Goal: Information Seeking & Learning: Learn about a topic

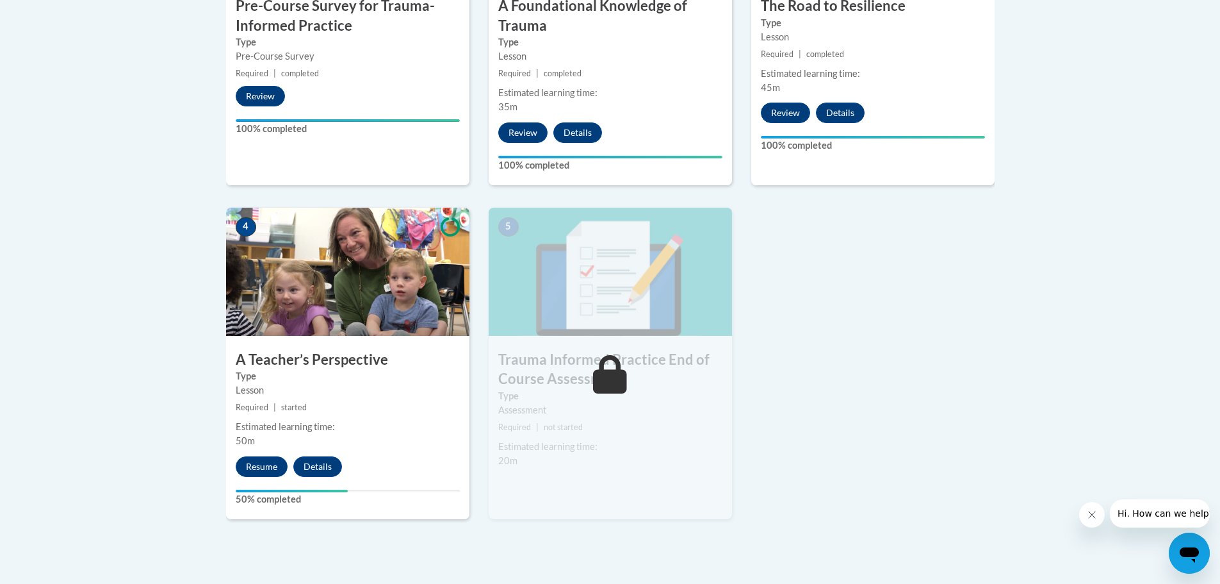
scroll to position [585, 0]
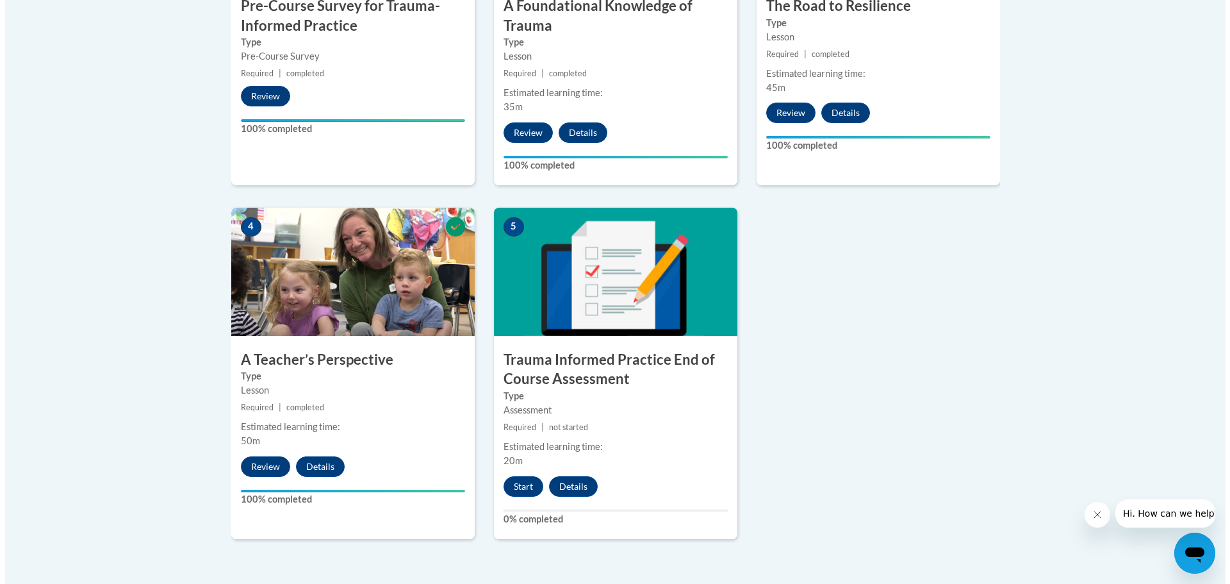
scroll to position [641, 0]
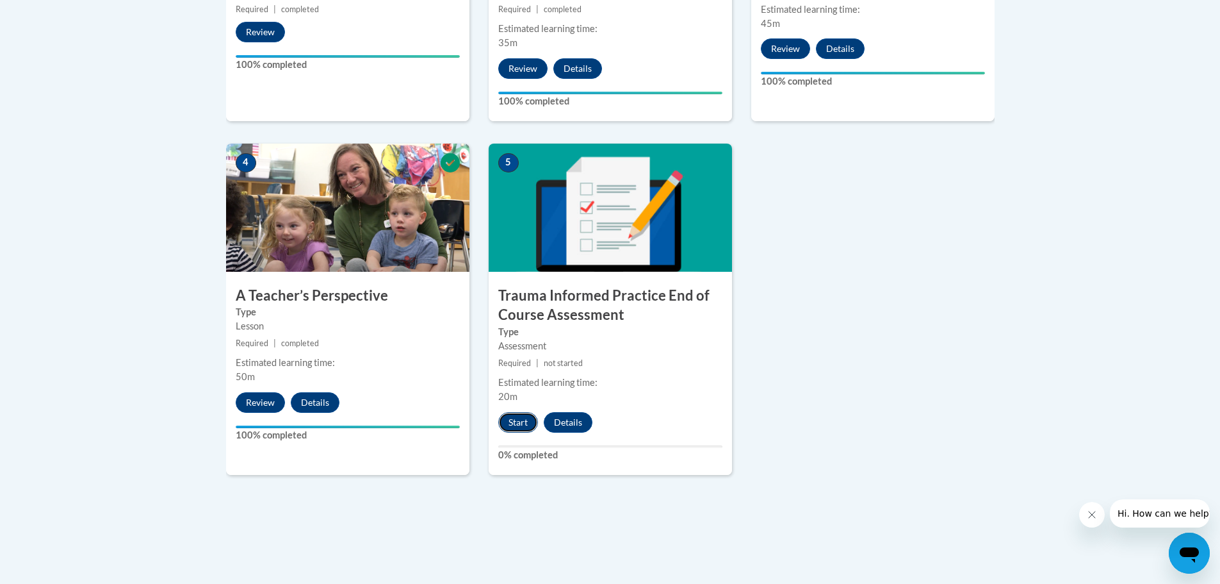
click at [515, 423] on button "Start" at bounding box center [518, 422] width 40 height 20
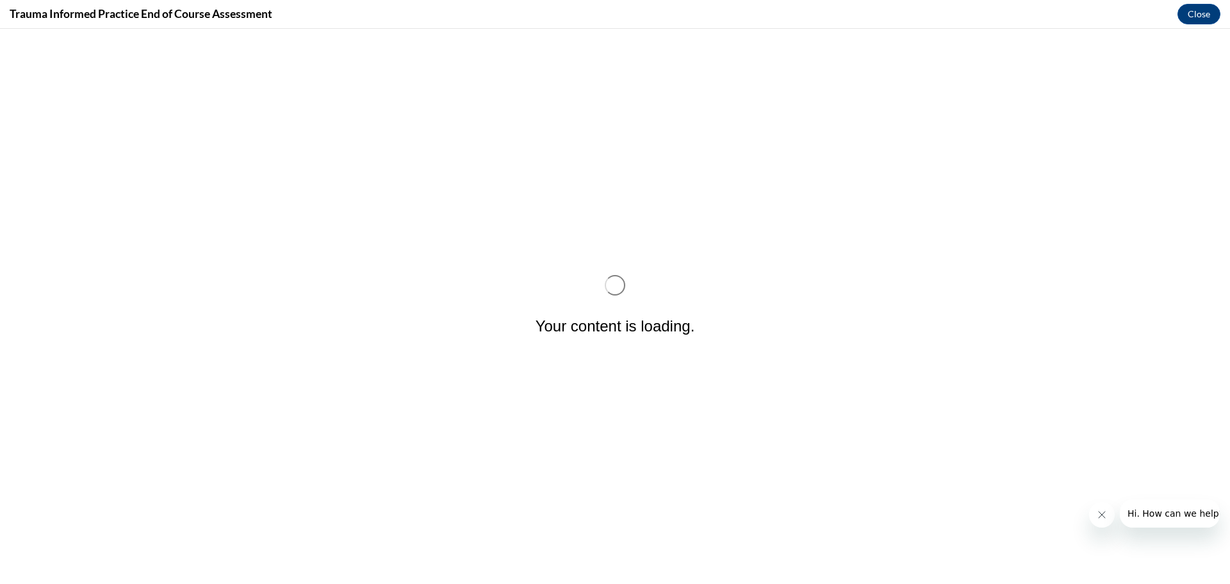
scroll to position [0, 0]
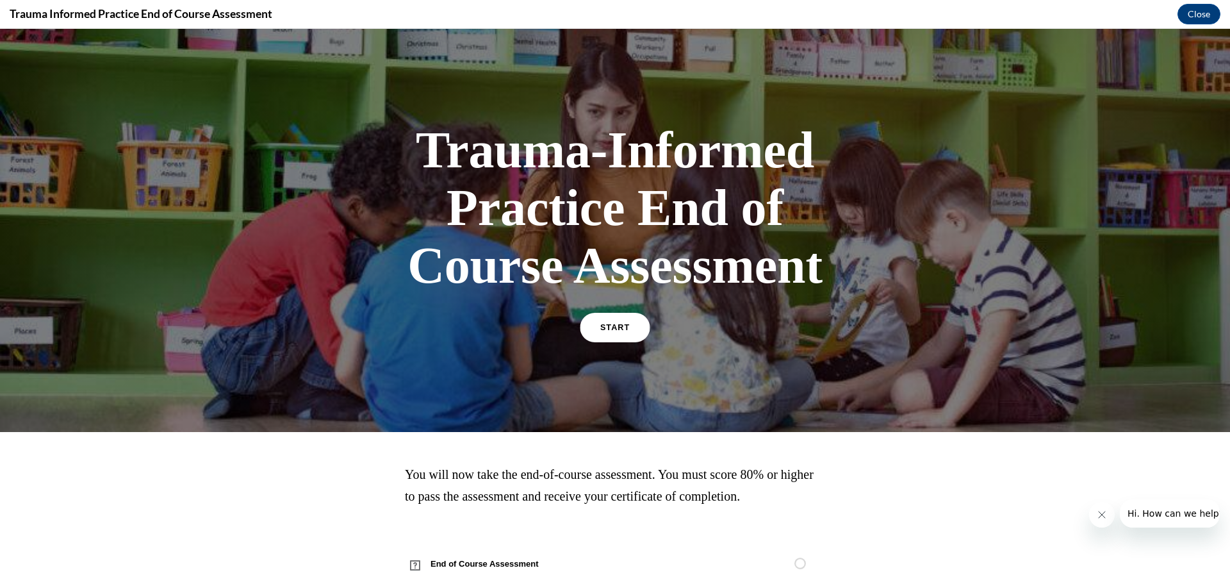
click at [615, 324] on span "START" at bounding box center [614, 328] width 29 height 10
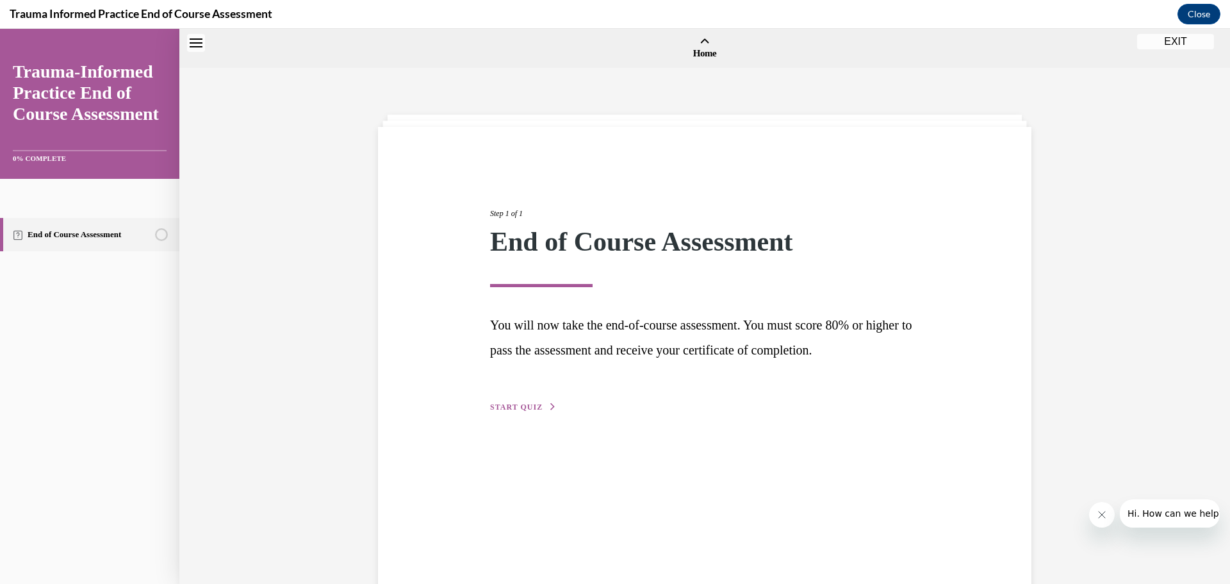
scroll to position [40, 0]
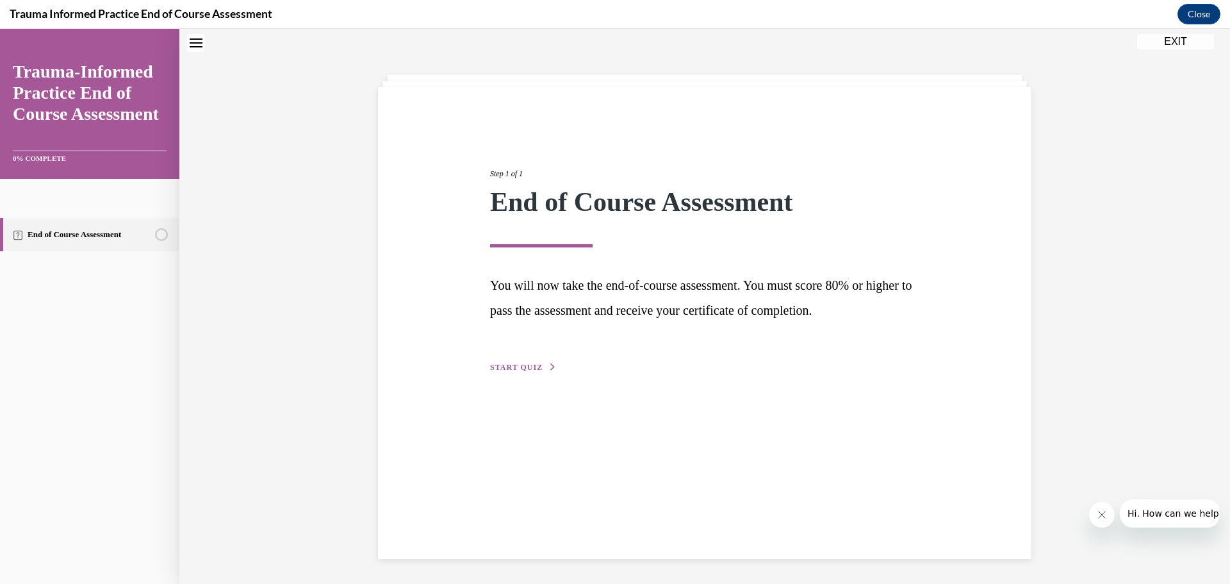
click at [521, 370] on span "START QUIZ" at bounding box center [516, 367] width 53 height 9
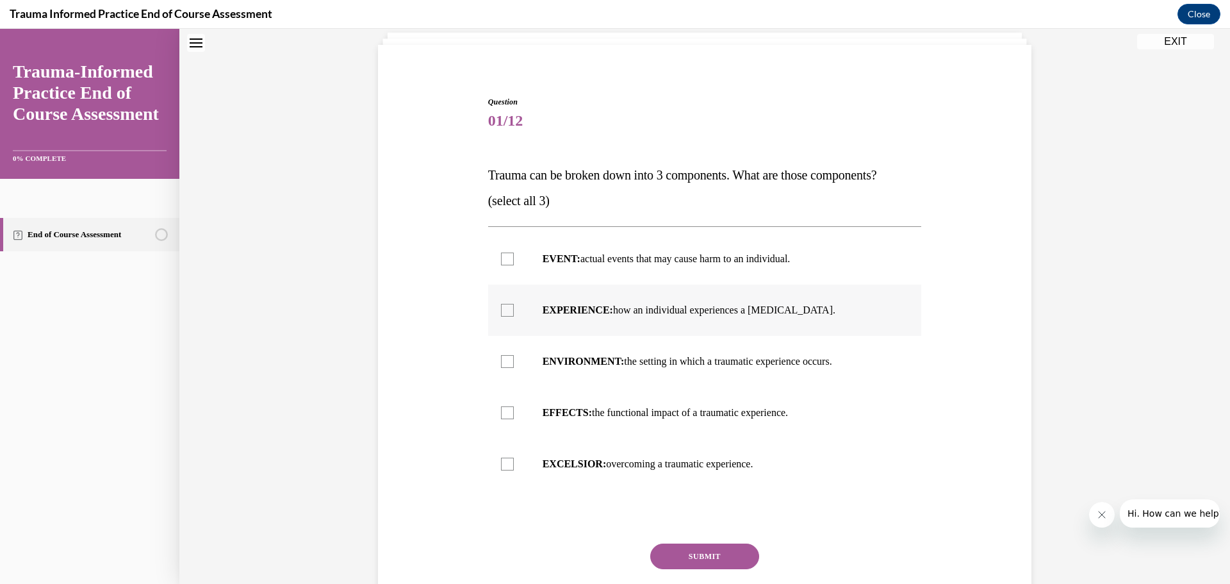
scroll to position [104, 0]
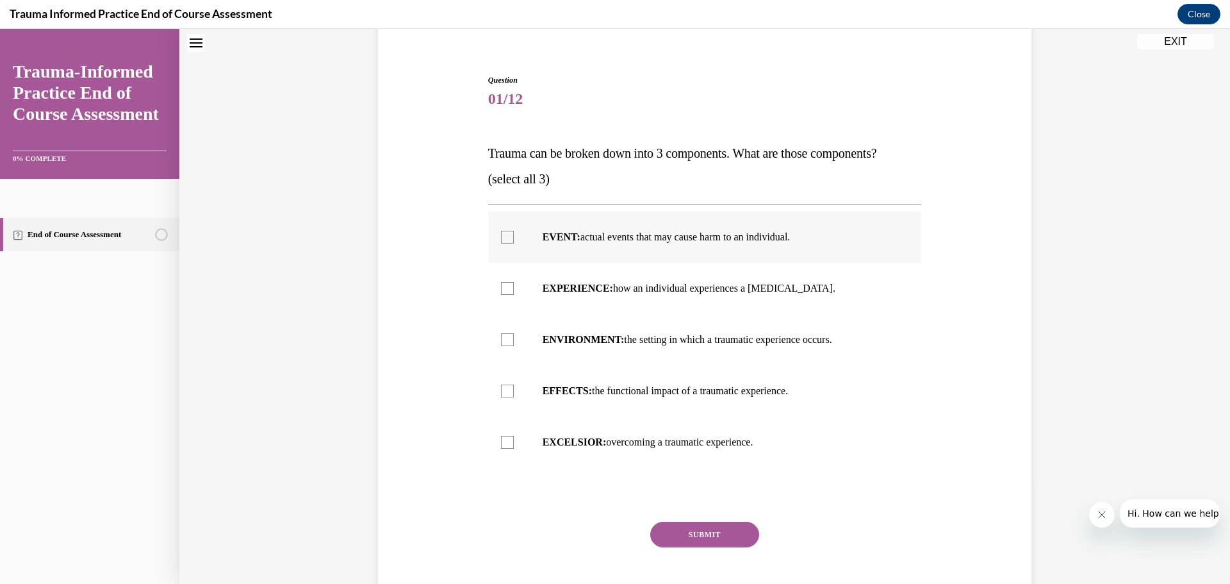
click at [501, 238] on div at bounding box center [507, 237] width 13 height 13
click at [501, 238] on input "EVENT: actual events that may cause harm to an individual." at bounding box center [507, 237] width 13 height 13
checkbox input "true"
click at [505, 392] on div at bounding box center [507, 390] width 13 height 13
click at [505, 392] on input "EFFECTS: the functional impact of a traumatic experience." at bounding box center [507, 390] width 13 height 13
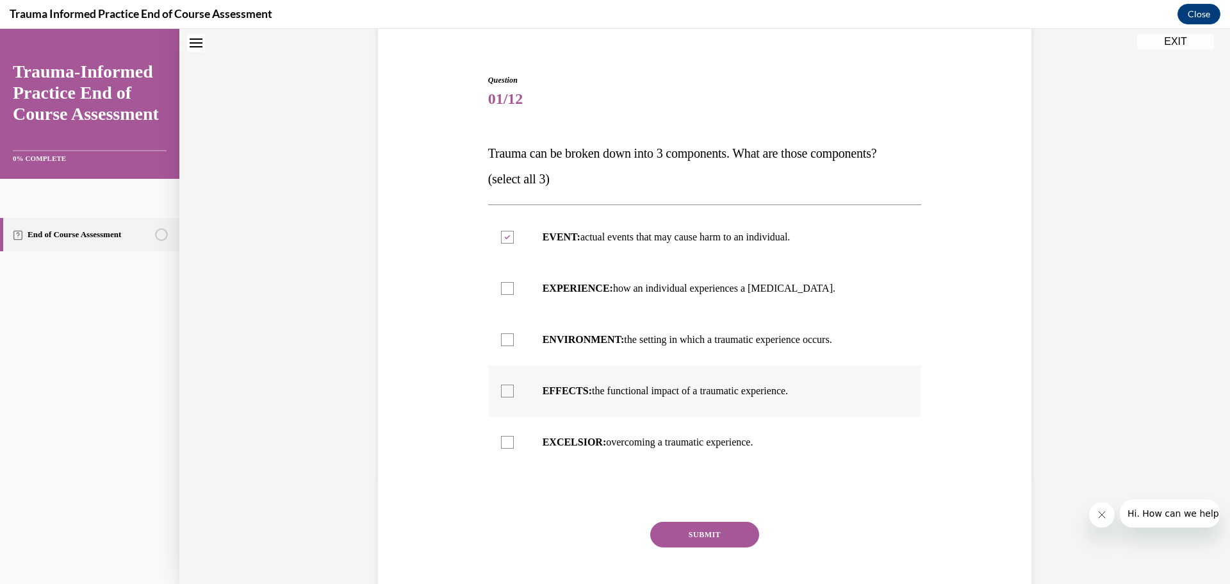
checkbox input "true"
click at [504, 289] on div at bounding box center [507, 288] width 13 height 13
click at [504, 289] on input "EXPERIENCE: how an individual experiences a stressor." at bounding box center [507, 288] width 13 height 13
click at [504, 289] on icon at bounding box center [507, 288] width 6 height 4
click at [504, 289] on input "EXPERIENCE: how an individual experiences a stressor." at bounding box center [507, 288] width 13 height 13
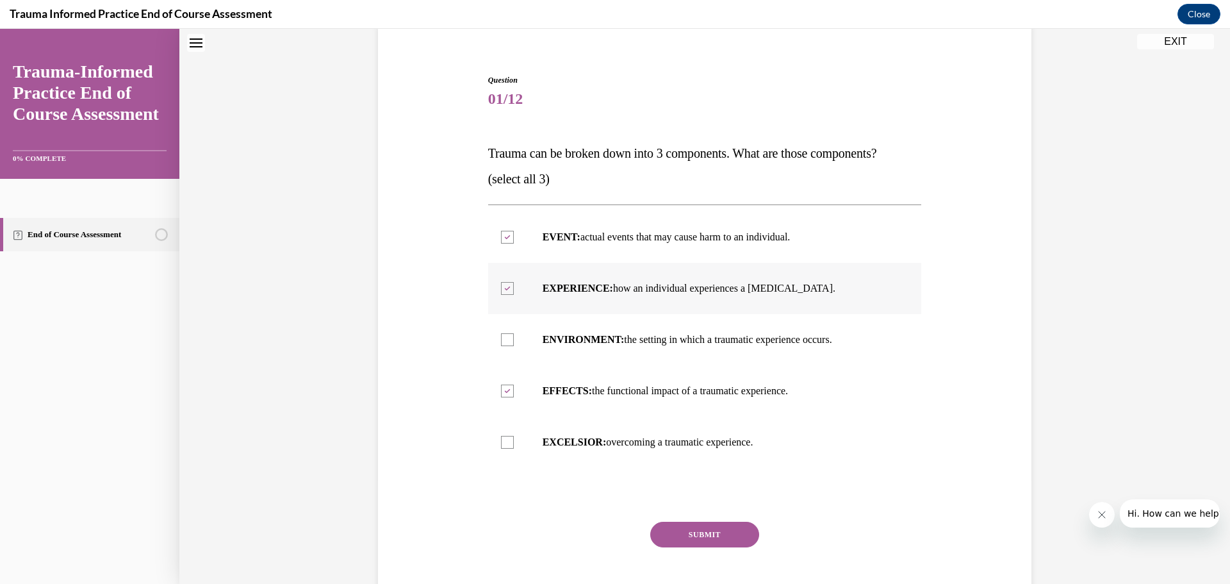
checkbox input "false"
click at [507, 236] on div at bounding box center [507, 237] width 13 height 13
click at [507, 236] on input "EVENT: actual events that may cause harm to an individual." at bounding box center [507, 237] width 13 height 13
checkbox input "false"
click at [501, 389] on div at bounding box center [507, 390] width 13 height 13
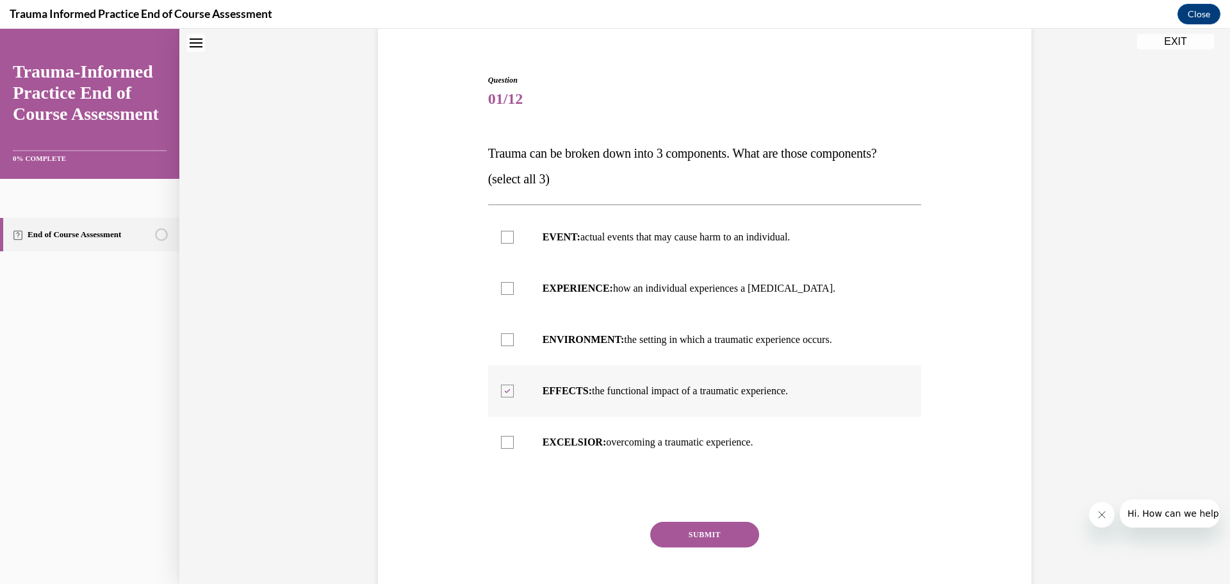
click at [501, 389] on input "EFFECTS: the functional impact of a traumatic experience." at bounding box center [507, 390] width 13 height 13
checkbox input "false"
click at [506, 441] on div at bounding box center [507, 442] width 13 height 13
click at [506, 441] on input "EXCELSIOR: overcoming a traumatic experience." at bounding box center [507, 442] width 13 height 13
checkbox input "true"
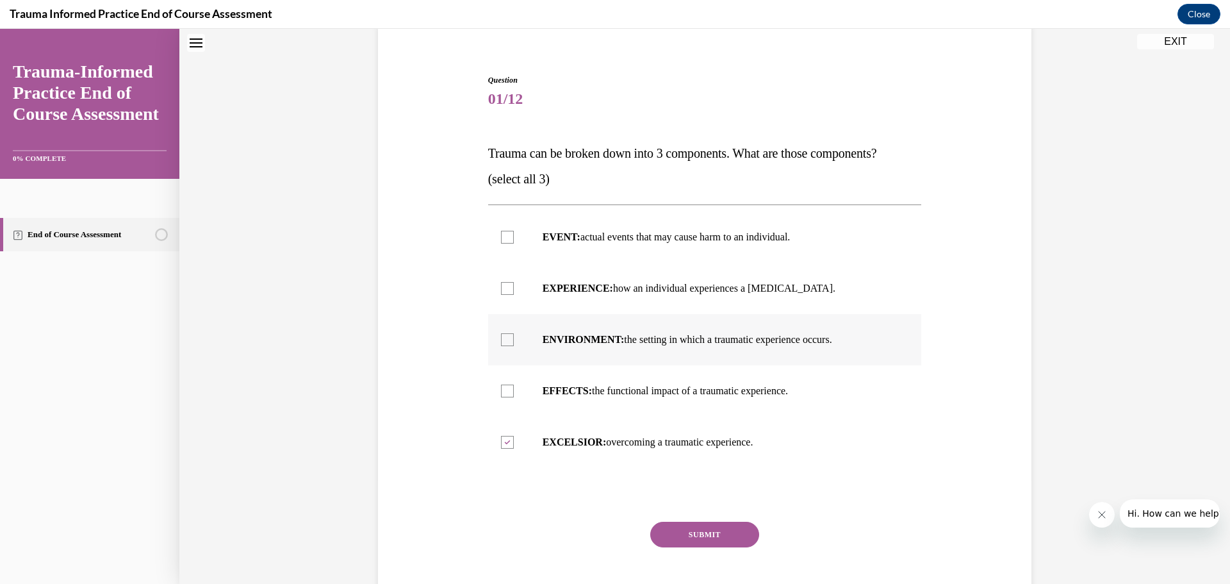
click at [501, 343] on div at bounding box center [507, 339] width 13 height 13
click at [501, 343] on input "ENVIRONMENT: the setting in which a traumatic experience occurs." at bounding box center [507, 339] width 13 height 13
checkbox input "true"
click at [504, 386] on div at bounding box center [507, 390] width 13 height 13
click at [504, 386] on input "EFFECTS: the functional impact of a traumatic experience." at bounding box center [507, 390] width 13 height 13
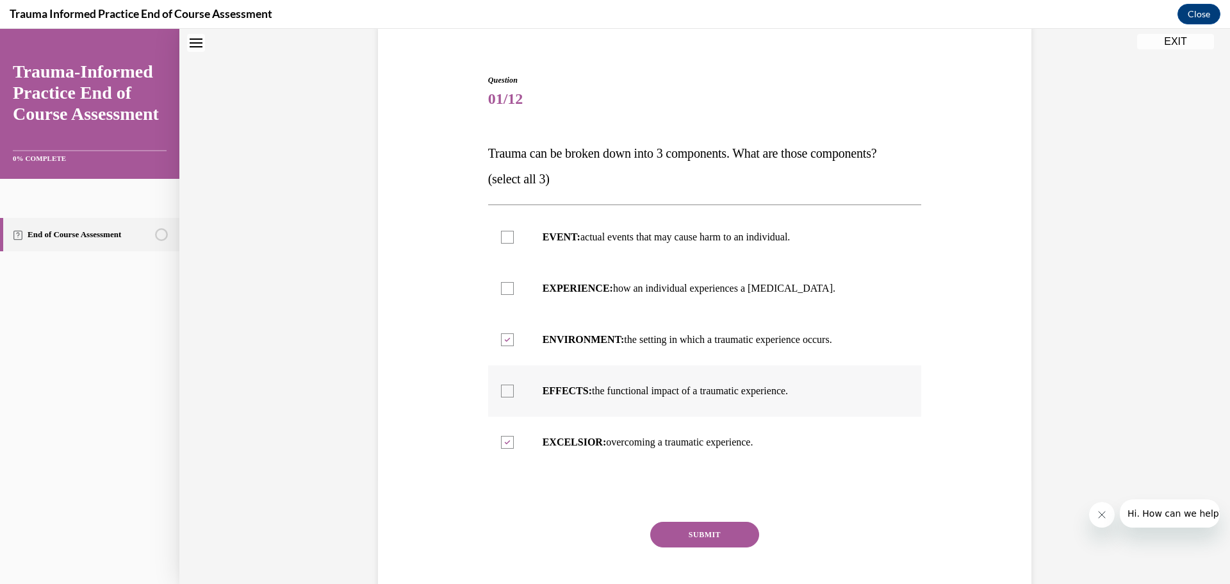
checkbox input "true"
click at [666, 533] on button "SUBMIT" at bounding box center [704, 534] width 109 height 26
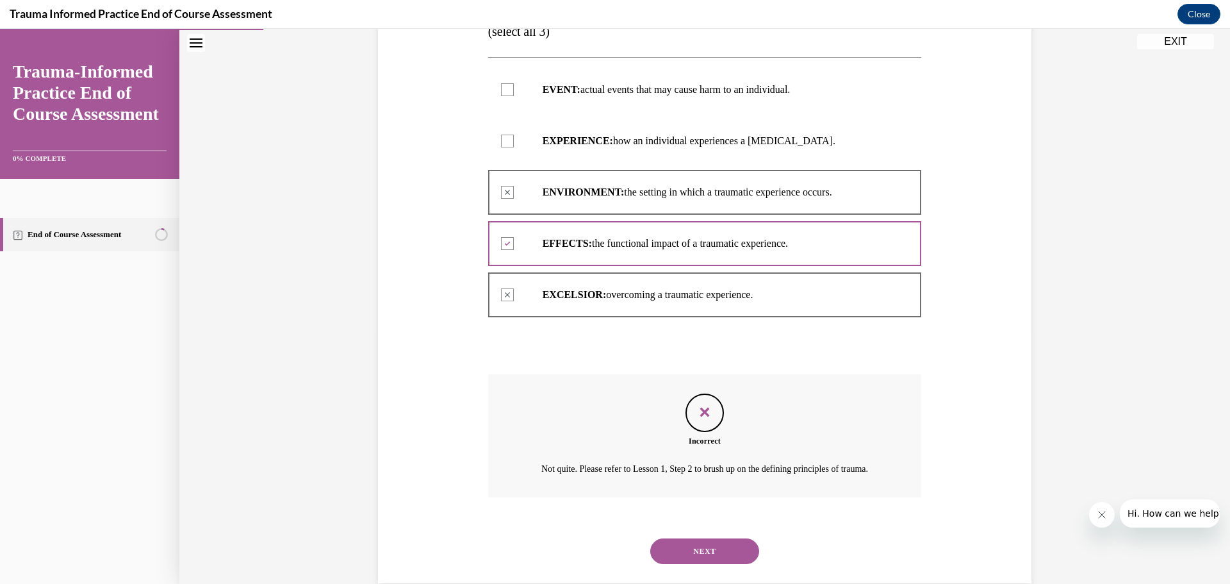
scroll to position [291, 0]
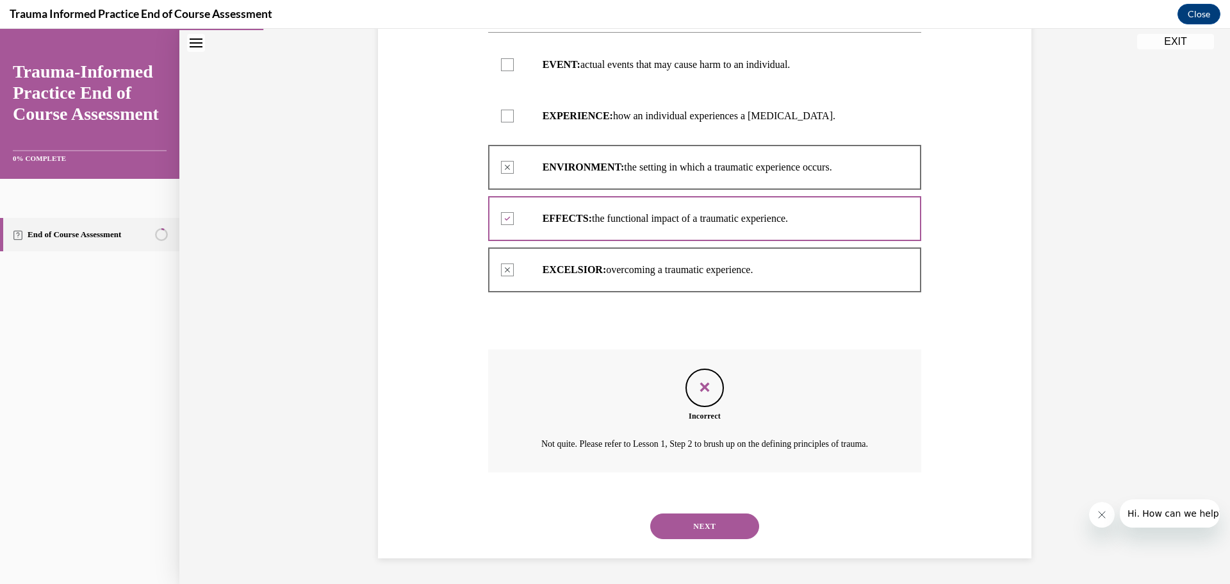
click at [721, 528] on button "NEXT" at bounding box center [704, 526] width 109 height 26
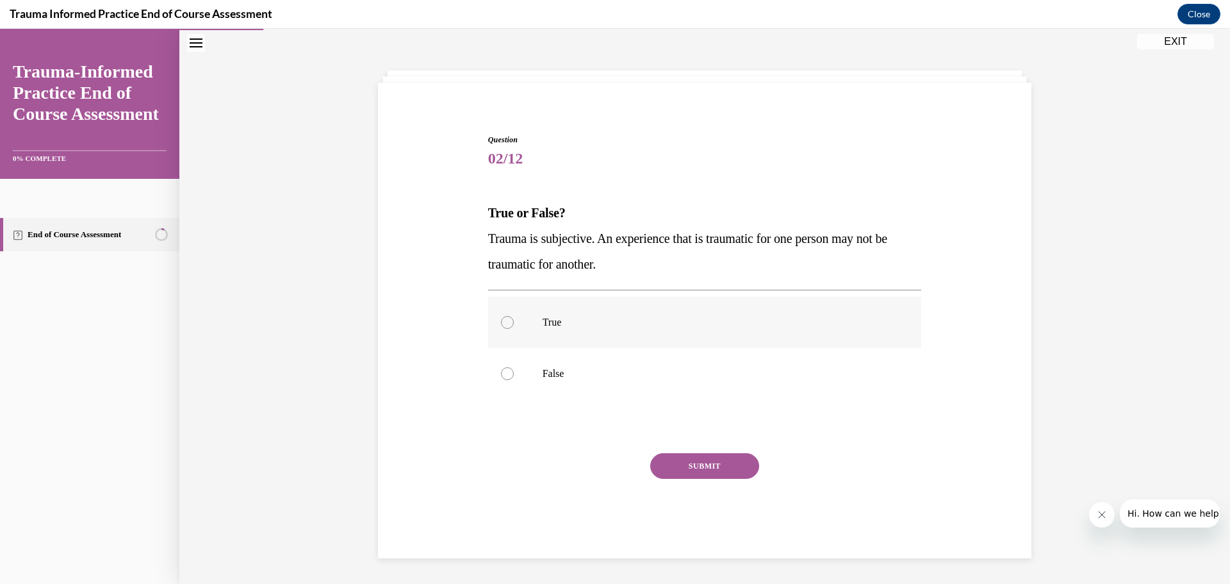
click at [502, 322] on div at bounding box center [507, 322] width 13 height 13
click at [502, 322] on input "True" at bounding box center [507, 322] width 13 height 13
radio input "true"
click at [700, 466] on button "SUBMIT" at bounding box center [704, 466] width 109 height 26
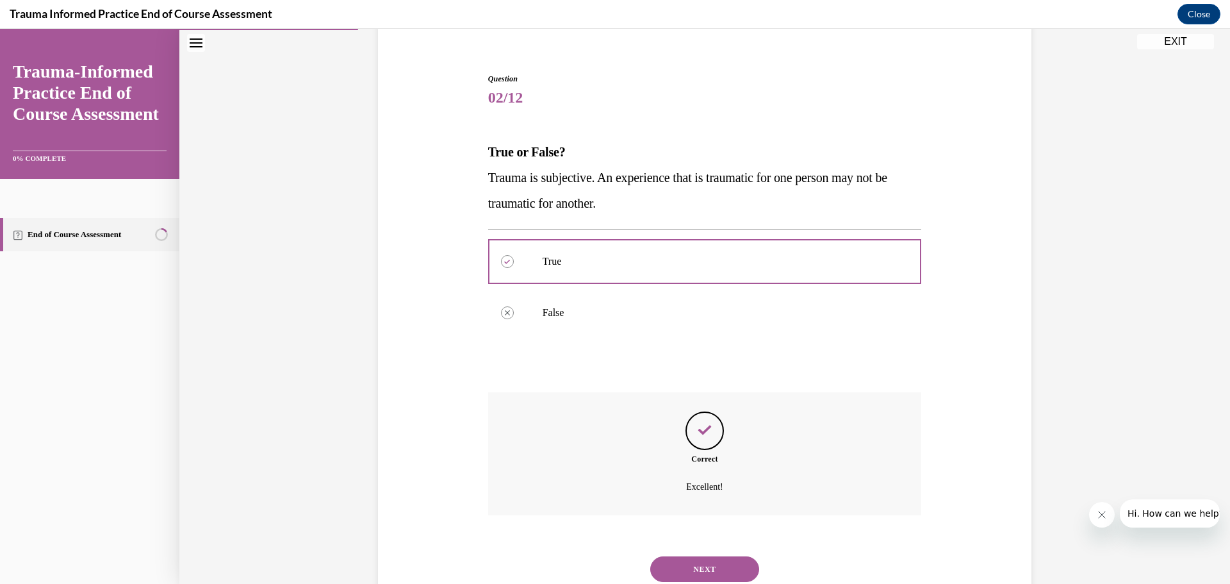
scroll to position [148, 0]
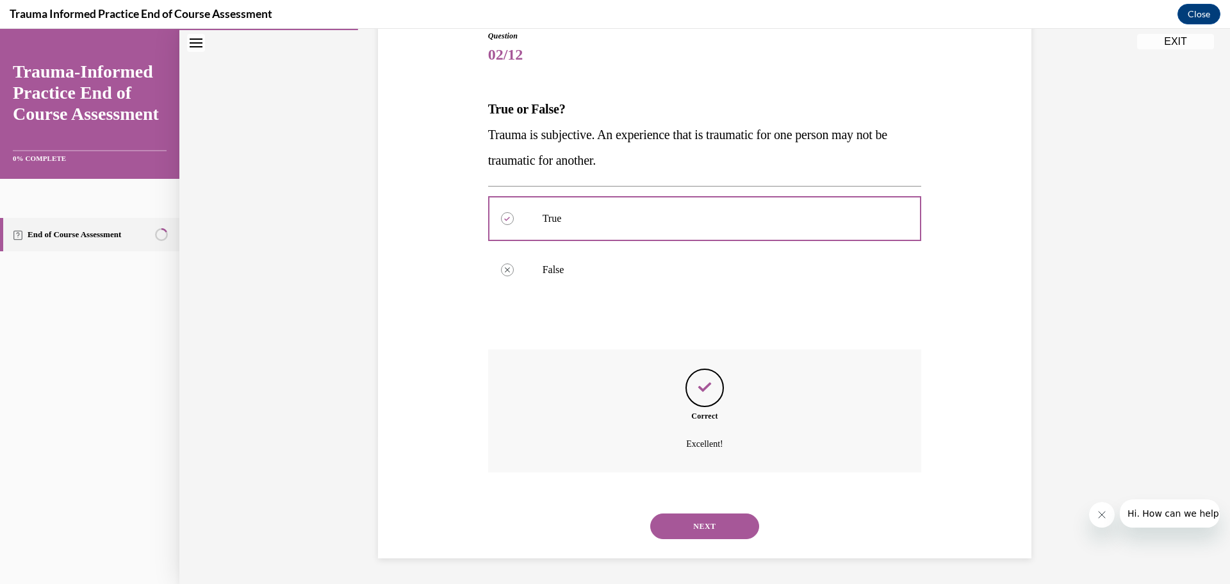
click at [687, 525] on button "NEXT" at bounding box center [704, 526] width 109 height 26
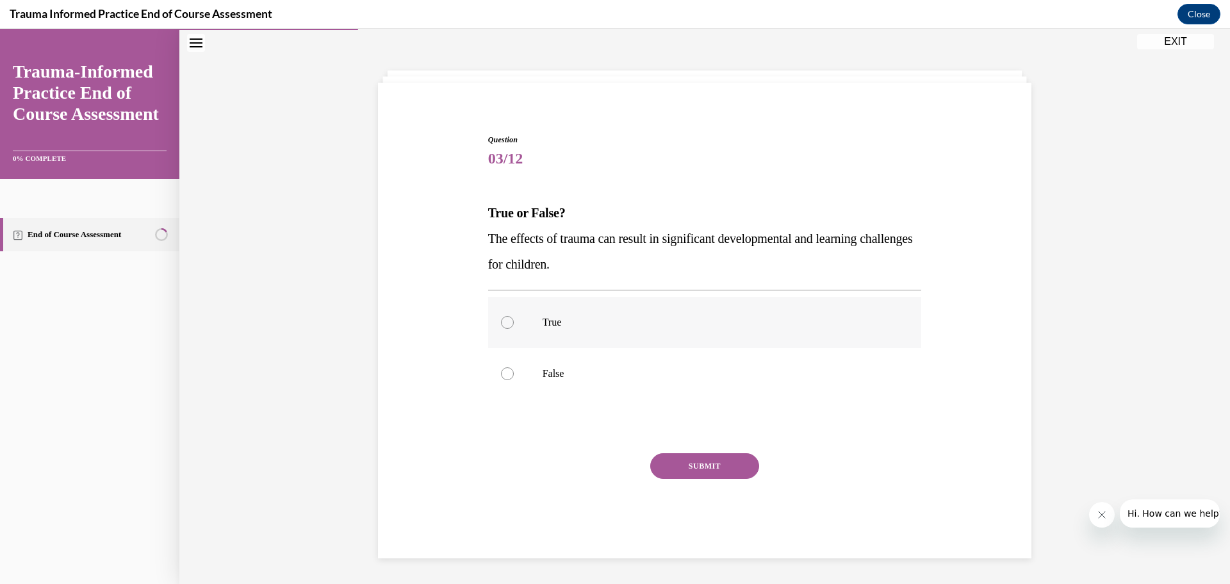
click at [501, 320] on div at bounding box center [507, 322] width 13 height 13
click at [501, 320] on input "True" at bounding box center [507, 322] width 13 height 13
radio input "true"
click at [683, 466] on button "SUBMIT" at bounding box center [704, 466] width 109 height 26
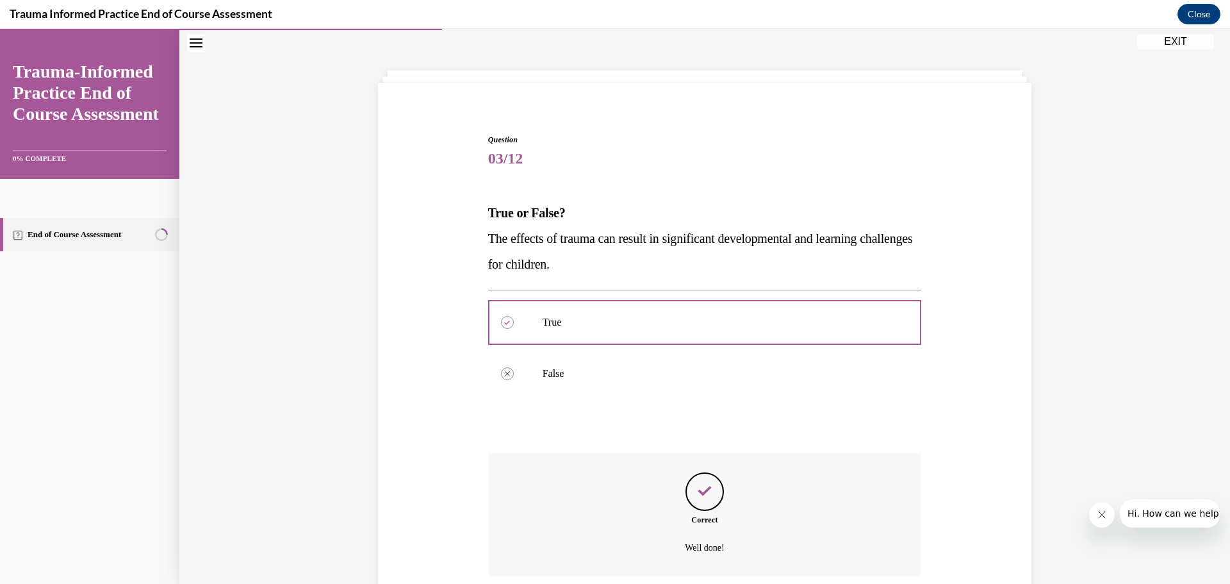
scroll to position [148, 0]
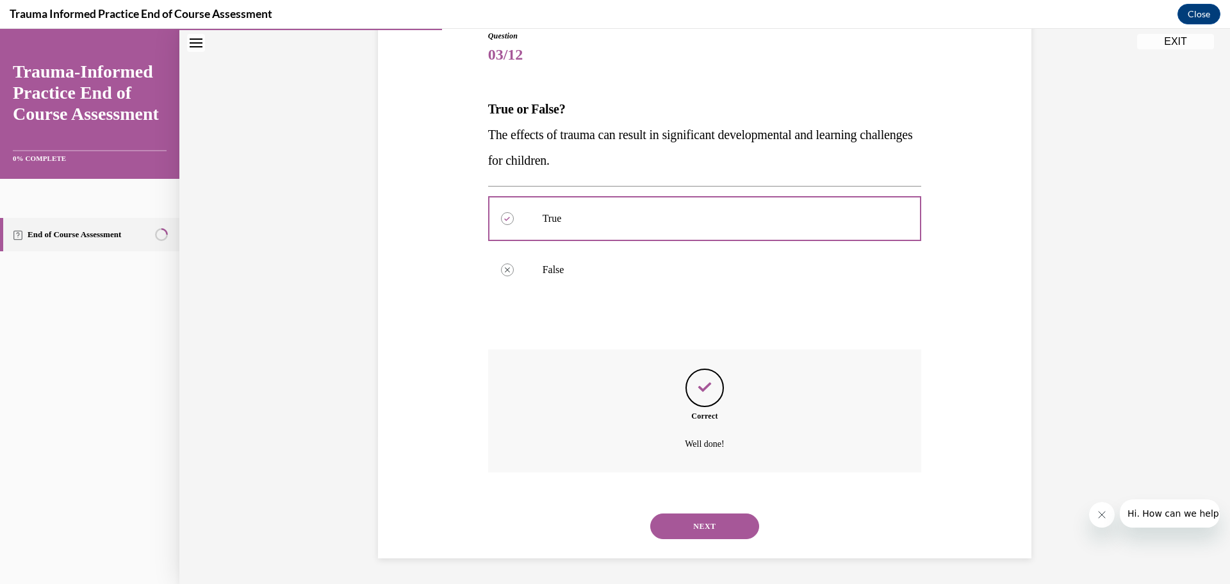
click at [688, 523] on button "NEXT" at bounding box center [704, 526] width 109 height 26
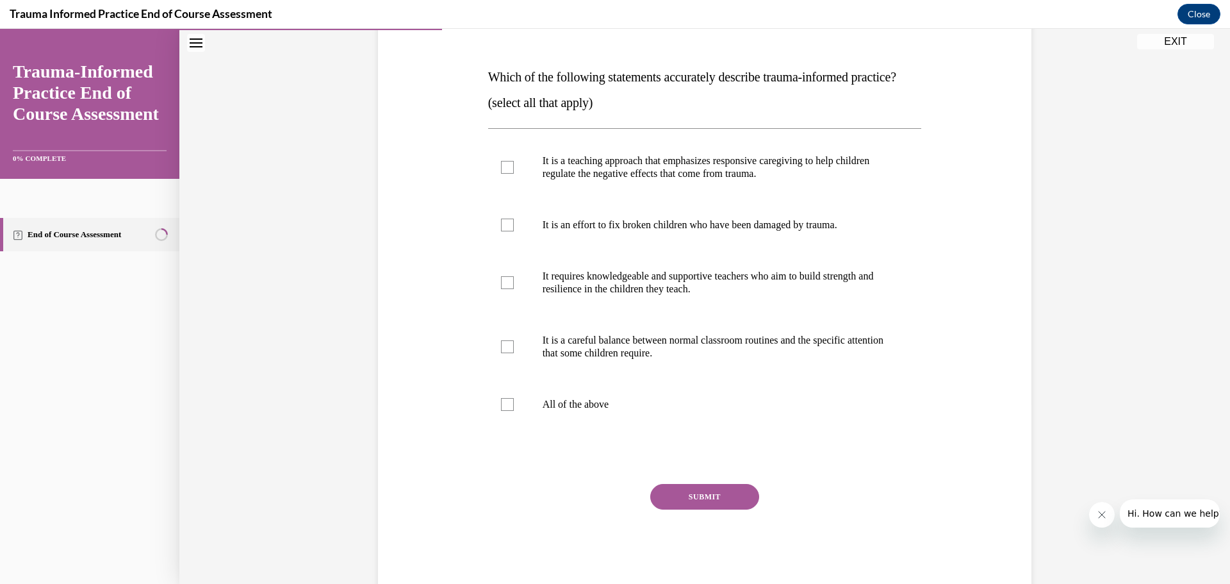
scroll to position [195, 0]
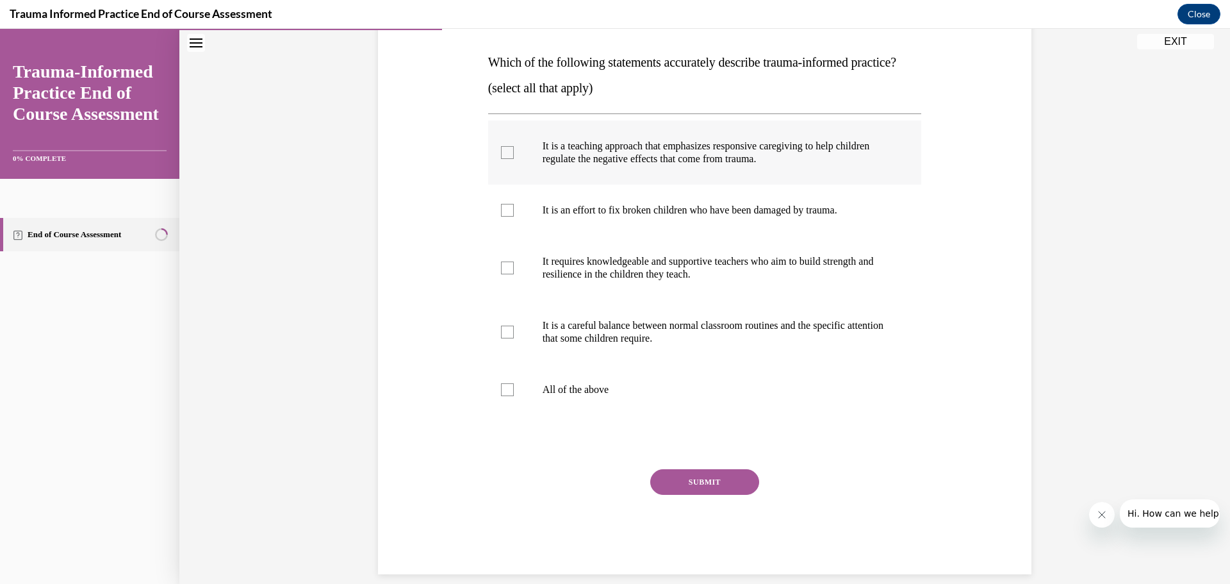
click at [501, 159] on div at bounding box center [507, 152] width 13 height 13
click at [501, 159] on input "It is a teaching approach that emphasizes responsive caregiving to help childre…" at bounding box center [507, 152] width 13 height 13
checkbox input "true"
click at [502, 274] on div at bounding box center [507, 267] width 13 height 13
click at [502, 274] on input "It requires knowledgeable and supportive teachers who aim to build strength and…" at bounding box center [507, 267] width 13 height 13
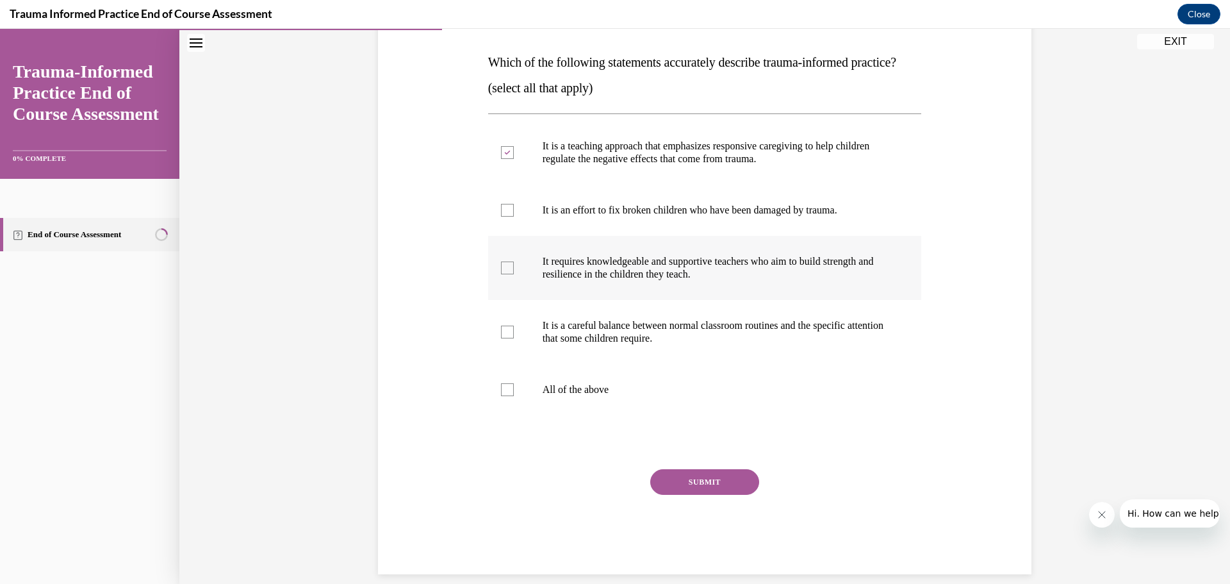
checkbox input "true"
click at [495, 359] on label "It is a careful balance between normal classroom routines and the specific atte…" at bounding box center [705, 332] width 434 height 64
click at [501, 338] on input "It is a careful balance between normal classroom routines and the specific atte…" at bounding box center [507, 331] width 13 height 13
checkbox input "true"
click at [690, 495] on button "SUBMIT" at bounding box center [704, 482] width 109 height 26
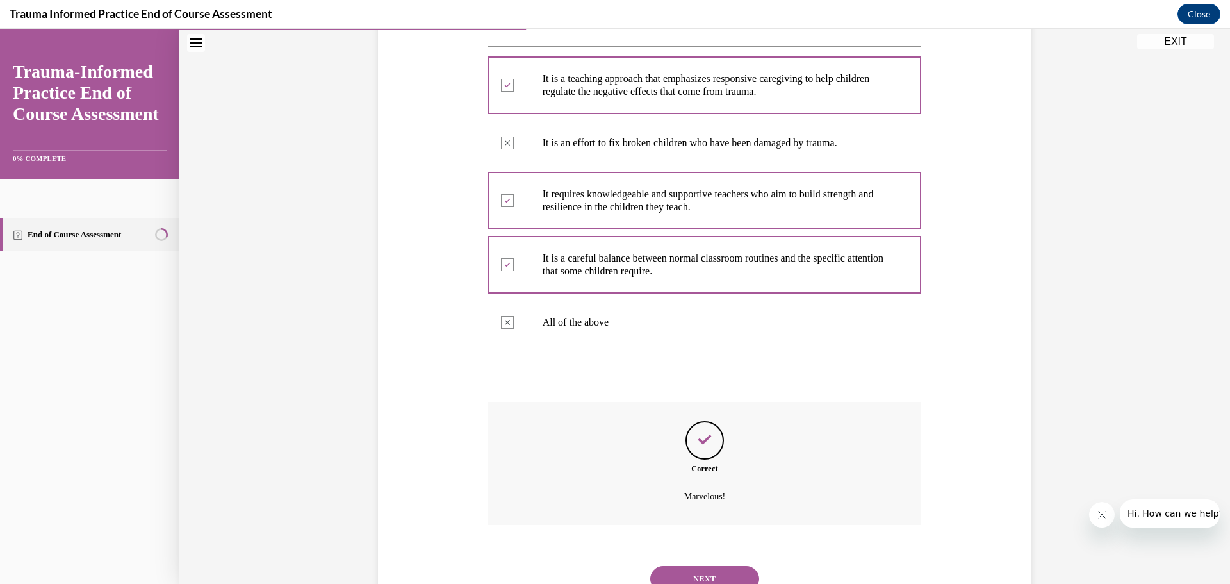
scroll to position [340, 0]
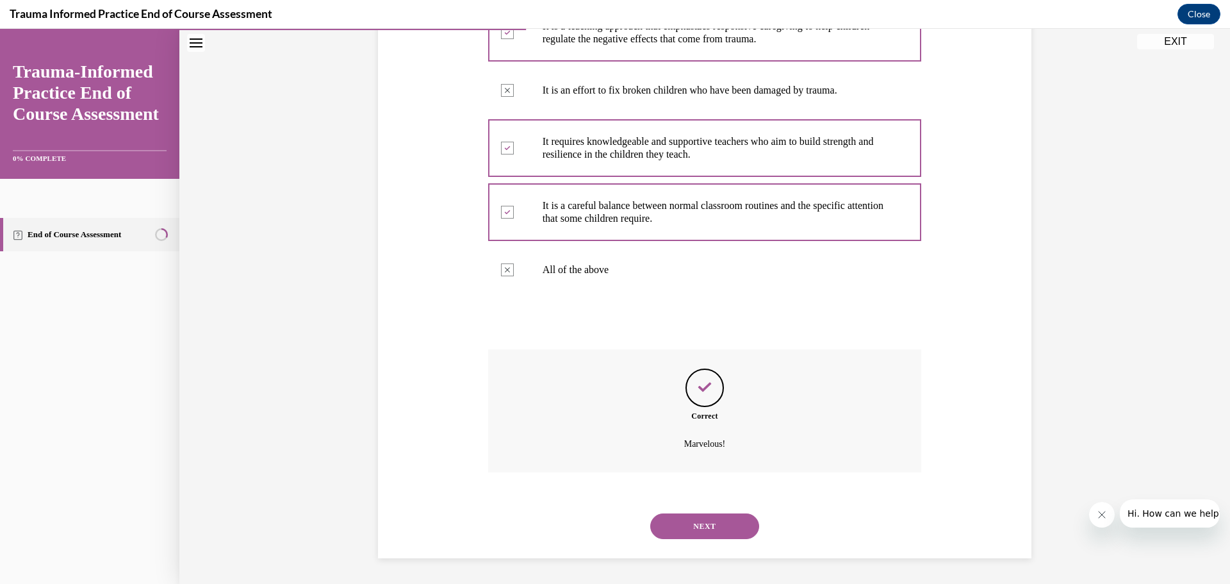
click at [689, 528] on button "NEXT" at bounding box center [704, 526] width 109 height 26
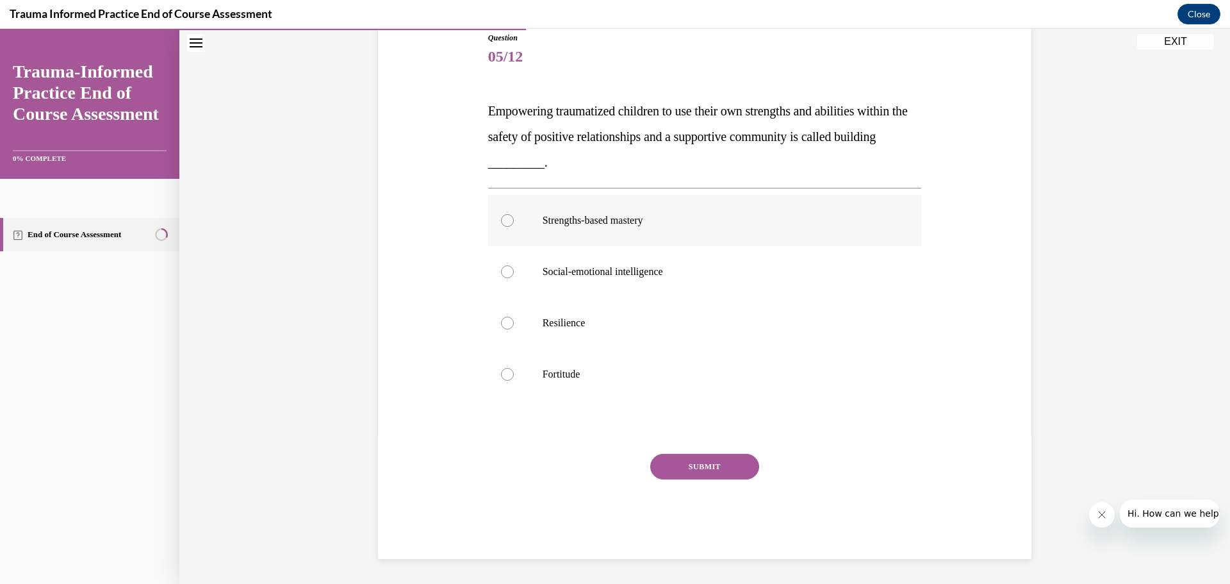
scroll to position [147, 0]
click at [502, 322] on div at bounding box center [507, 322] width 13 height 13
click at [502, 322] on input "Resilience" at bounding box center [507, 322] width 13 height 13
radio input "true"
click at [673, 468] on button "SUBMIT" at bounding box center [704, 466] width 109 height 26
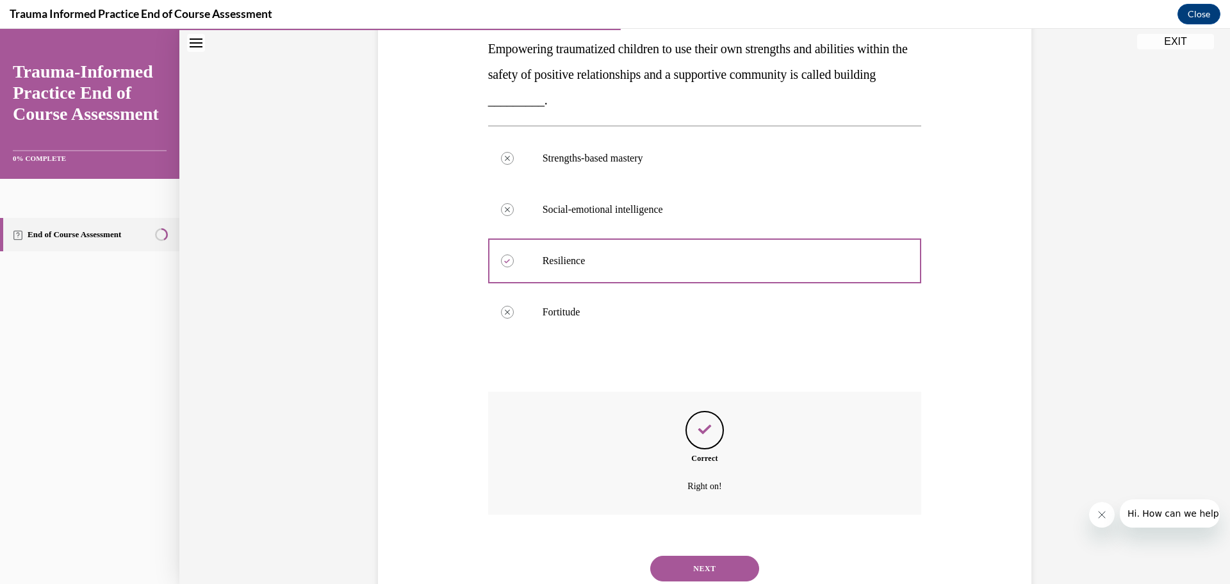
scroll to position [250, 0]
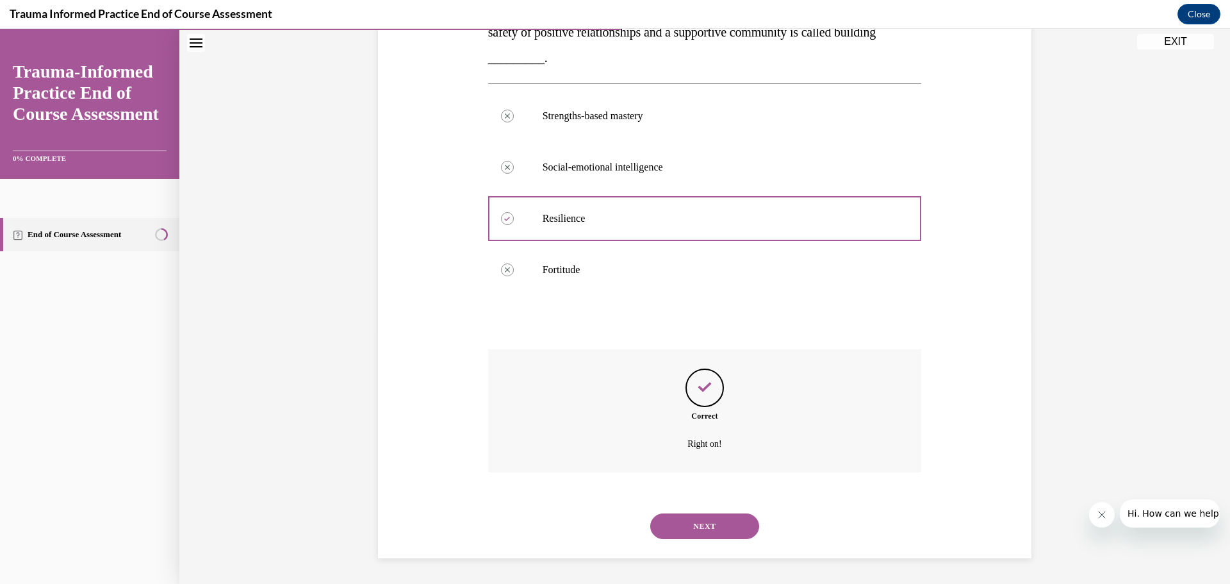
click at [709, 528] on button "NEXT" at bounding box center [704, 526] width 109 height 26
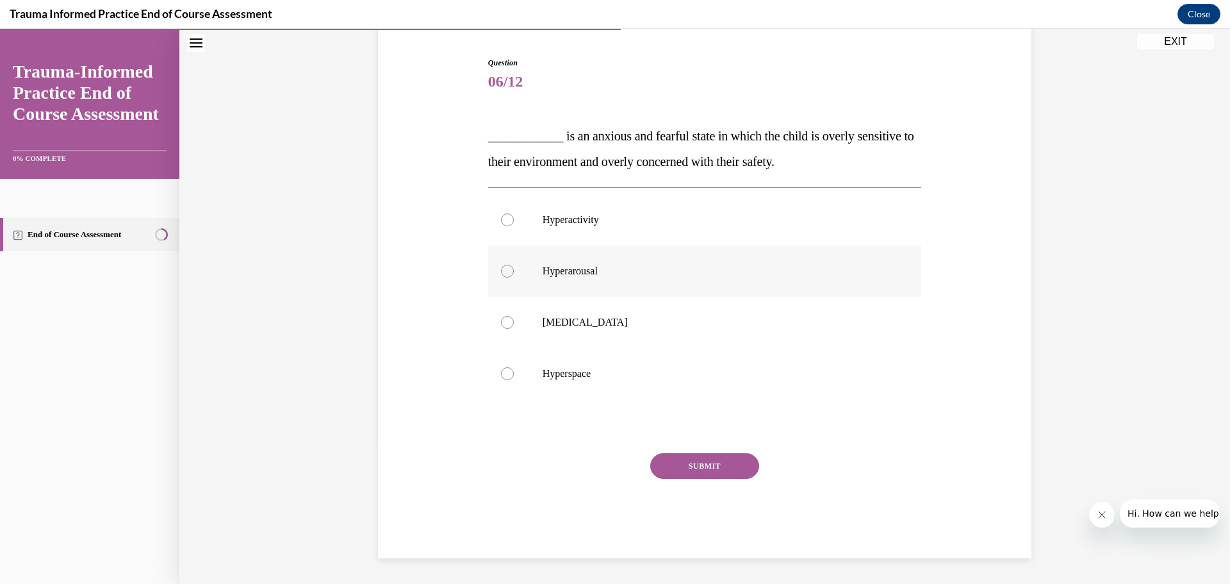
click at [504, 268] on div at bounding box center [507, 271] width 13 height 13
click at [504, 268] on input "Hyperarousal" at bounding box center [507, 271] width 13 height 13
radio input "true"
click at [679, 471] on button "SUBMIT" at bounding box center [704, 466] width 109 height 26
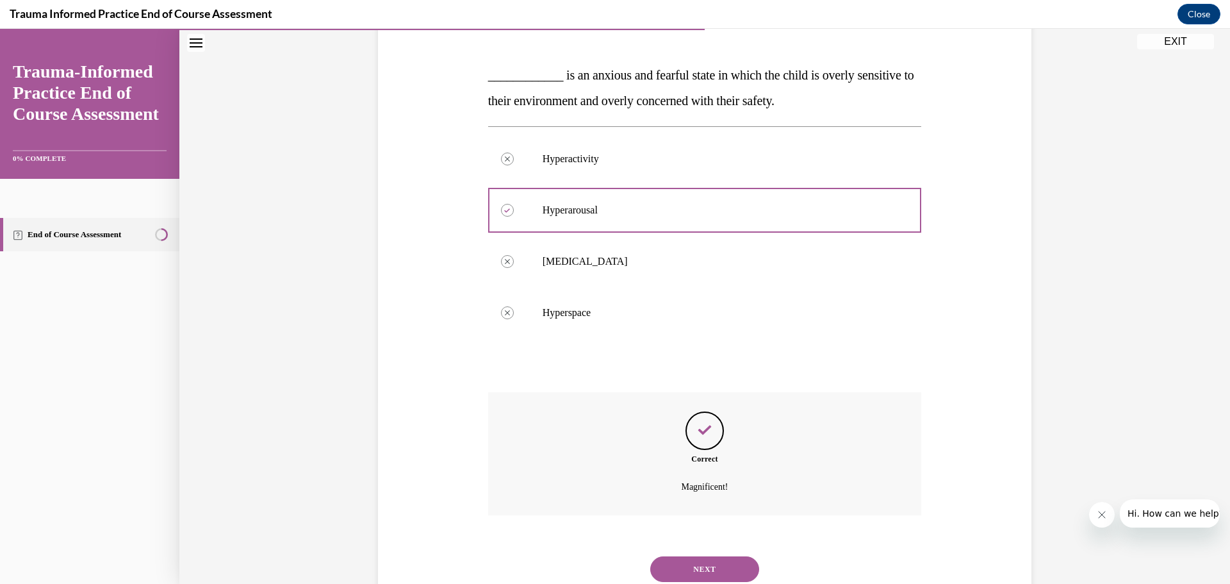
scroll to position [225, 0]
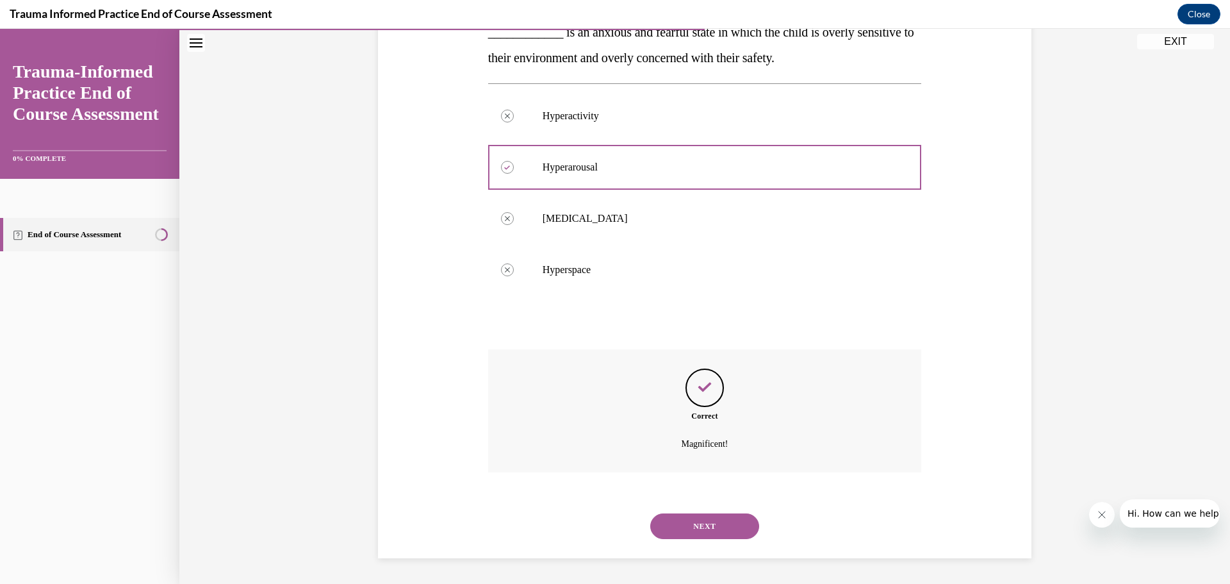
click at [682, 525] on button "NEXT" at bounding box center [704, 526] width 109 height 26
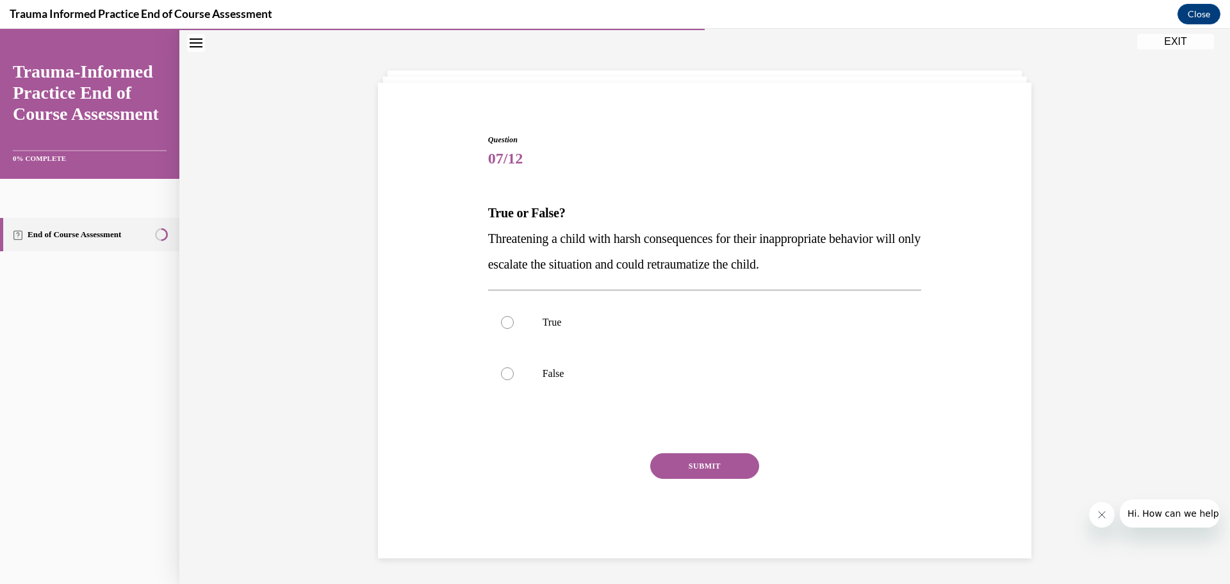
scroll to position [44, 0]
click at [506, 324] on div at bounding box center [507, 322] width 13 height 13
click at [506, 324] on input "True" at bounding box center [507, 322] width 13 height 13
radio input "true"
click at [729, 465] on button "SUBMIT" at bounding box center [704, 466] width 109 height 26
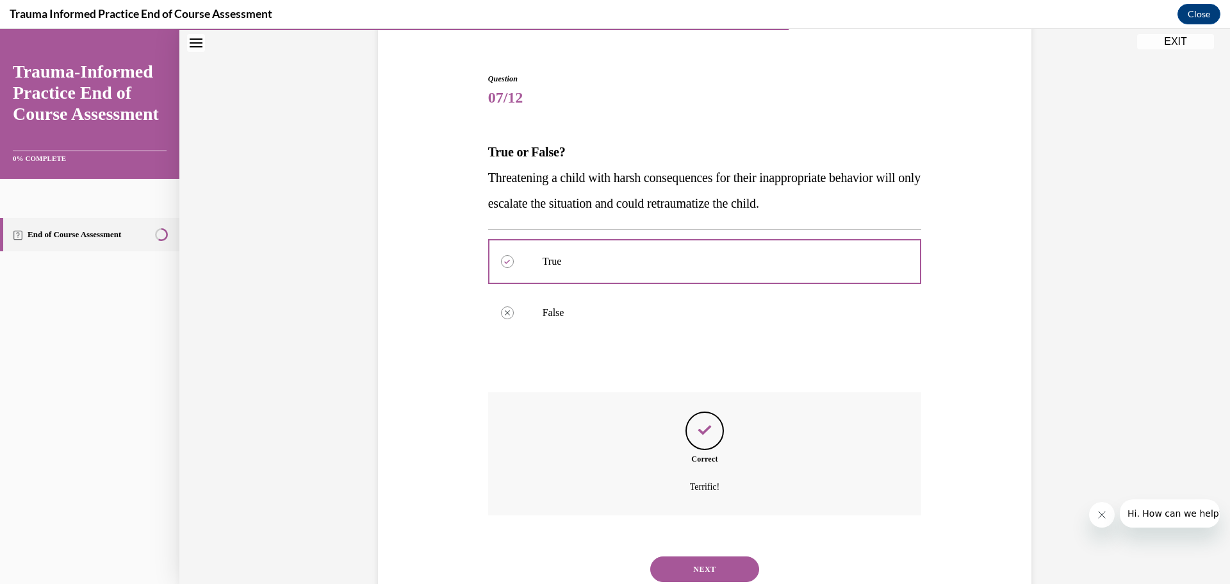
scroll to position [148, 0]
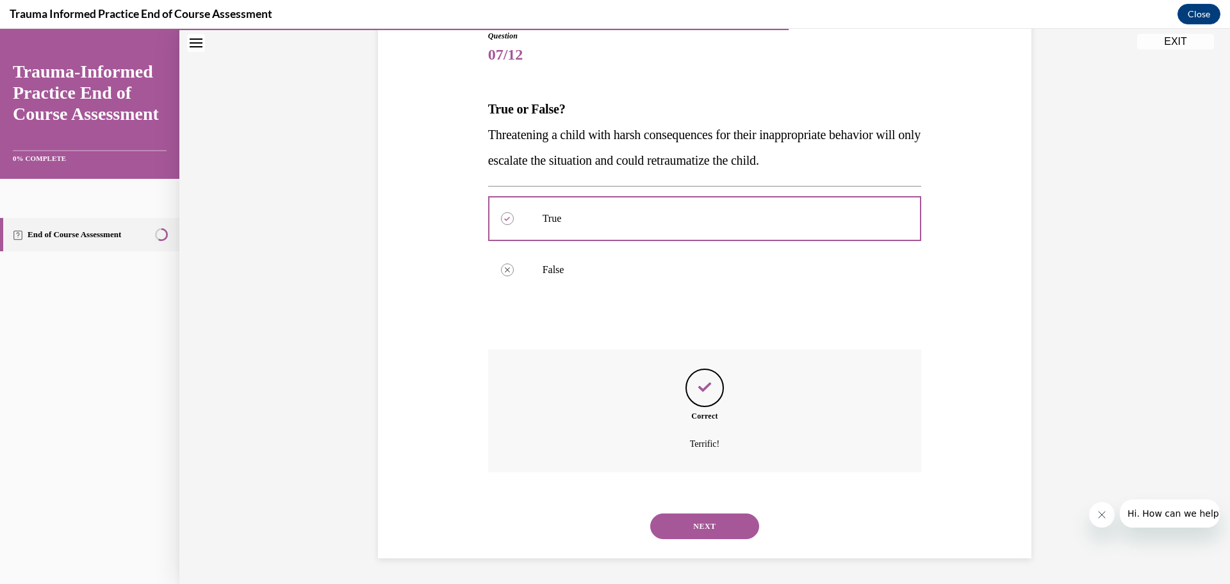
click at [676, 527] on button "NEXT" at bounding box center [704, 526] width 109 height 26
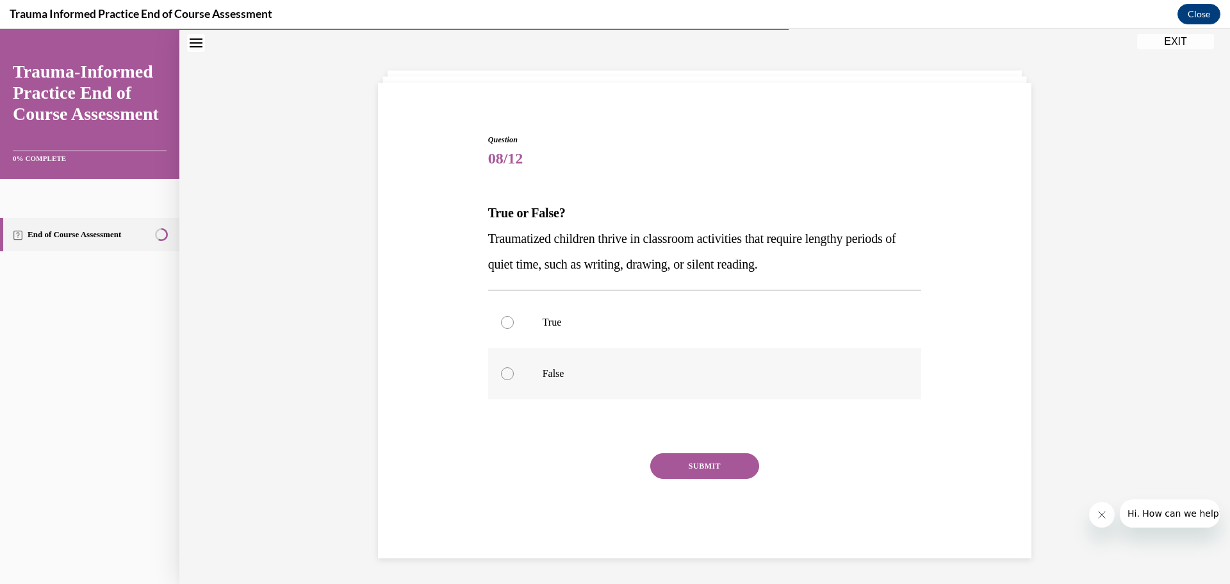
click at [501, 372] on div at bounding box center [507, 373] width 13 height 13
click at [501, 372] on input "False" at bounding box center [507, 373] width 13 height 13
radio input "true"
click at [668, 463] on button "SUBMIT" at bounding box center [704, 466] width 109 height 26
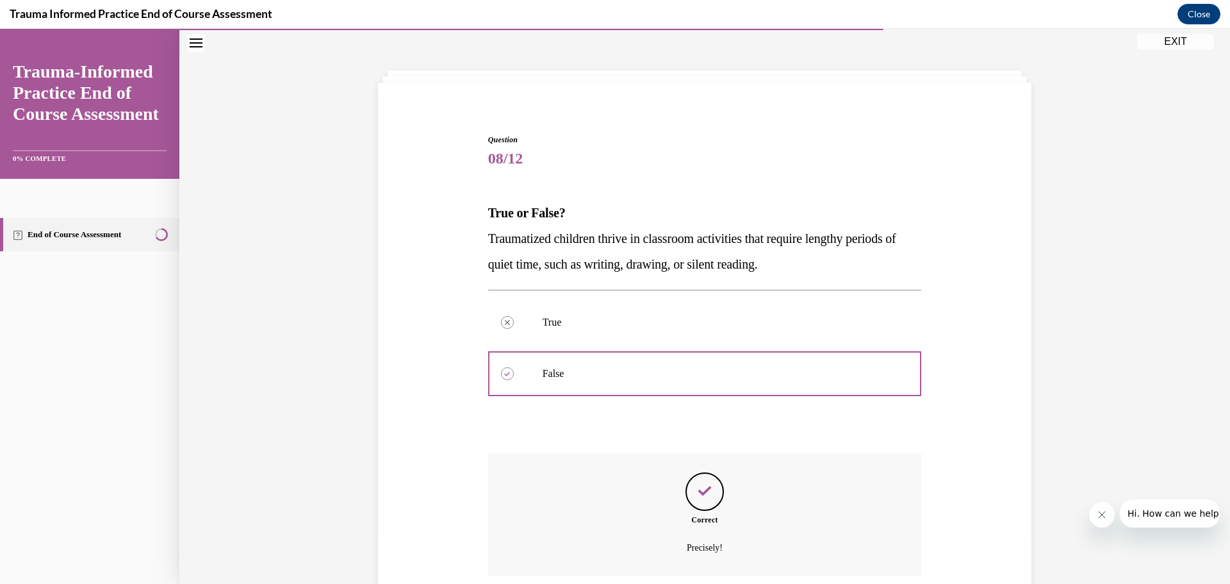
scroll to position [148, 0]
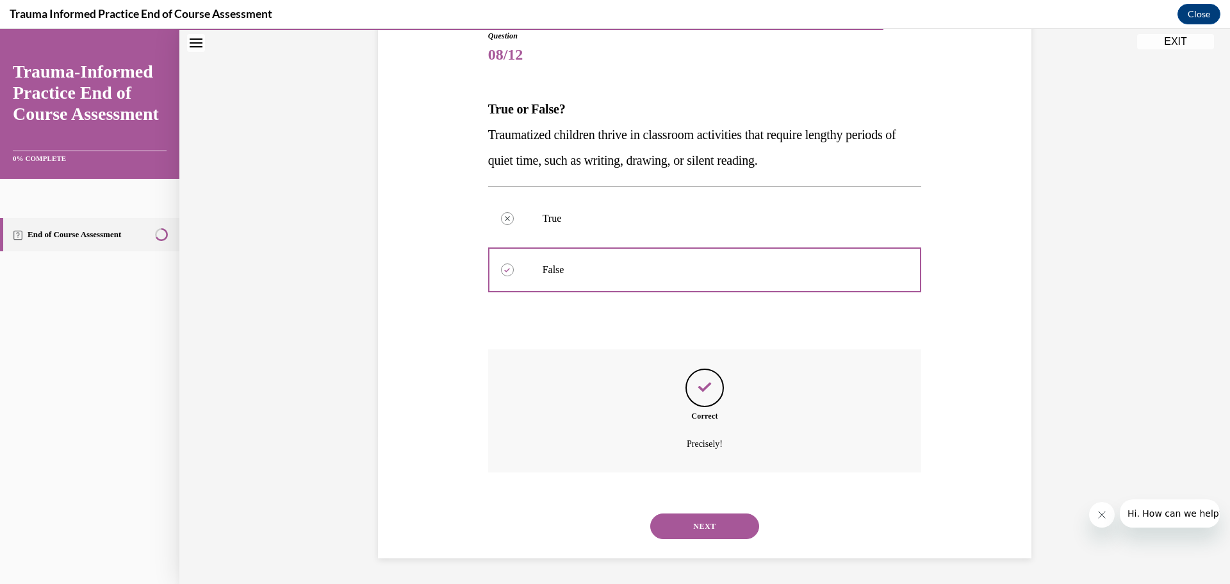
click at [691, 520] on button "NEXT" at bounding box center [704, 526] width 109 height 26
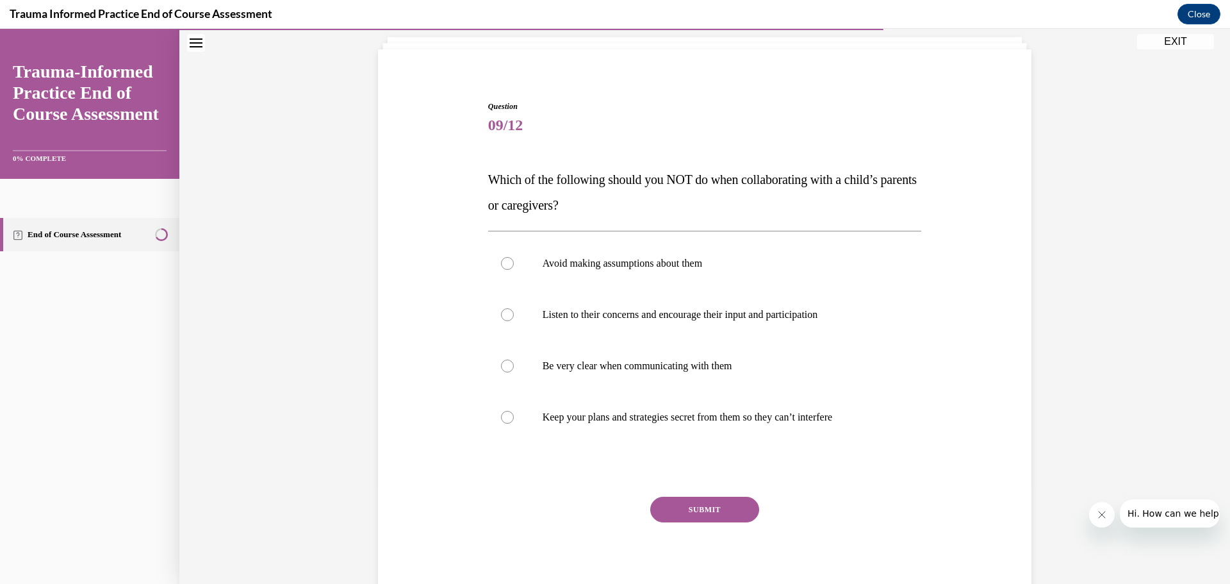
scroll to position [121, 0]
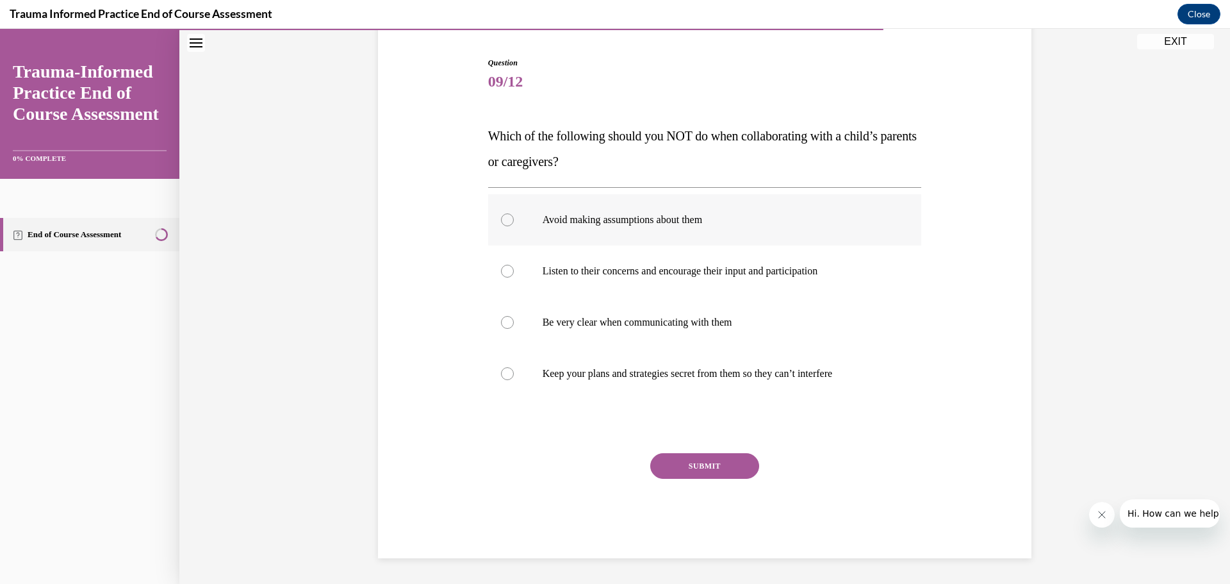
click at [501, 218] on div at bounding box center [507, 219] width 13 height 13
click at [501, 218] on input "Avoid making assumptions about them" at bounding box center [507, 219] width 13 height 13
radio input "true"
click at [688, 461] on button "SUBMIT" at bounding box center [704, 466] width 109 height 26
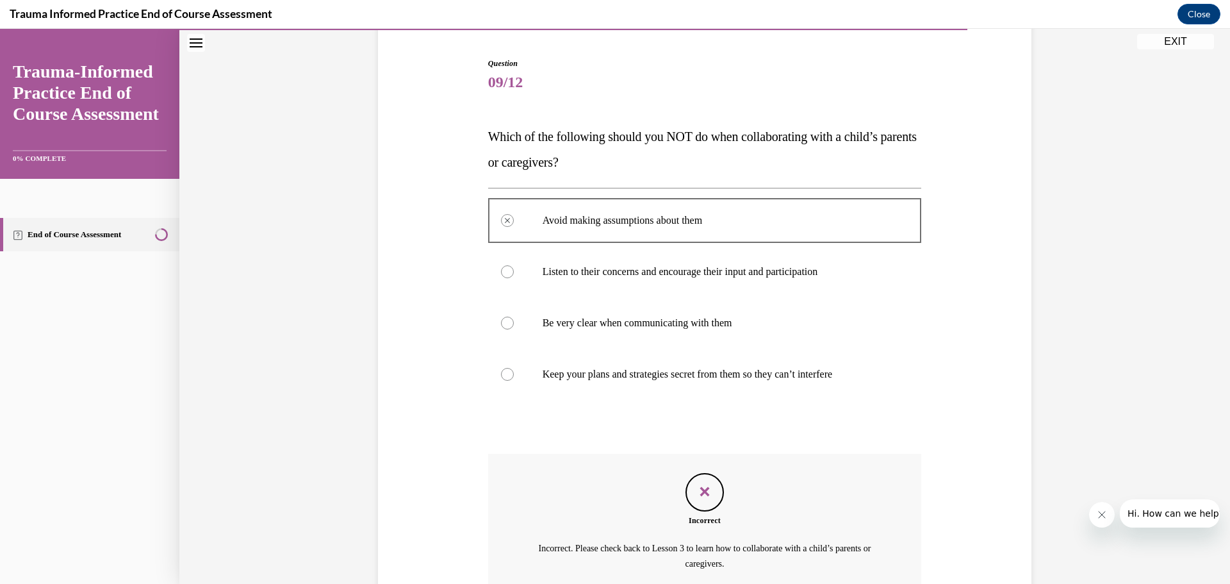
scroll to position [112, 0]
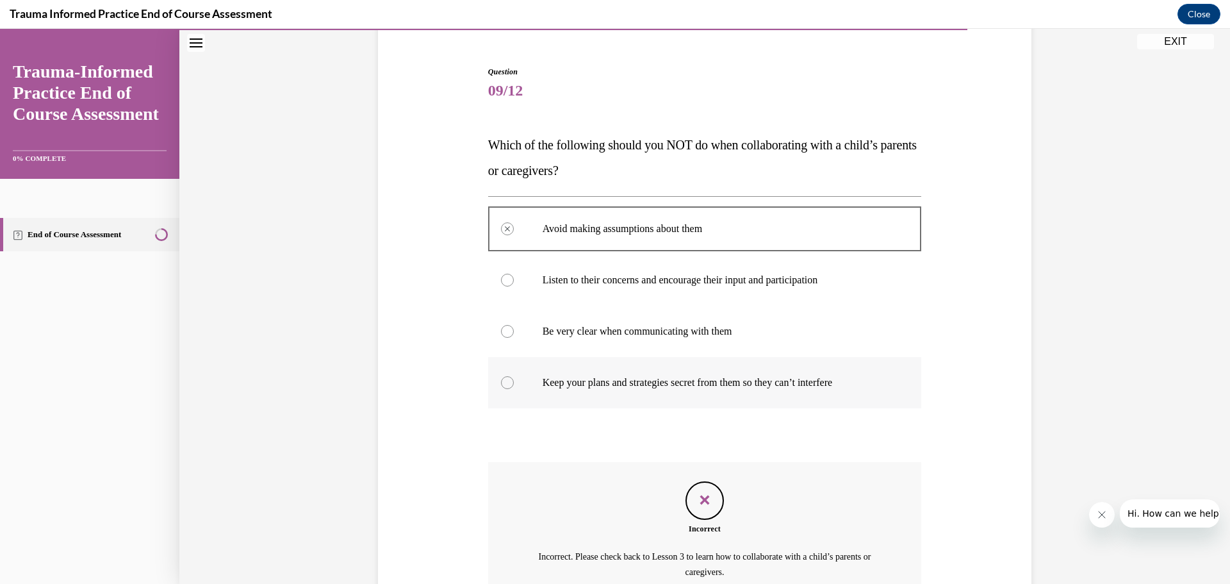
click at [501, 386] on div at bounding box center [507, 382] width 13 height 13
click at [502, 384] on div at bounding box center [507, 382] width 13 height 13
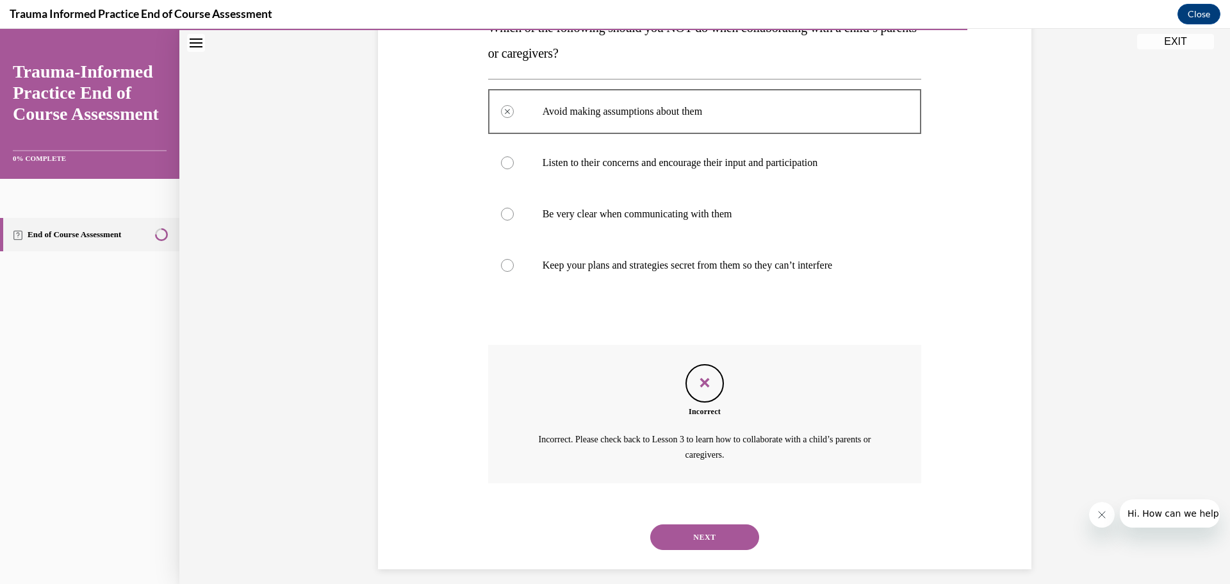
scroll to position [240, 0]
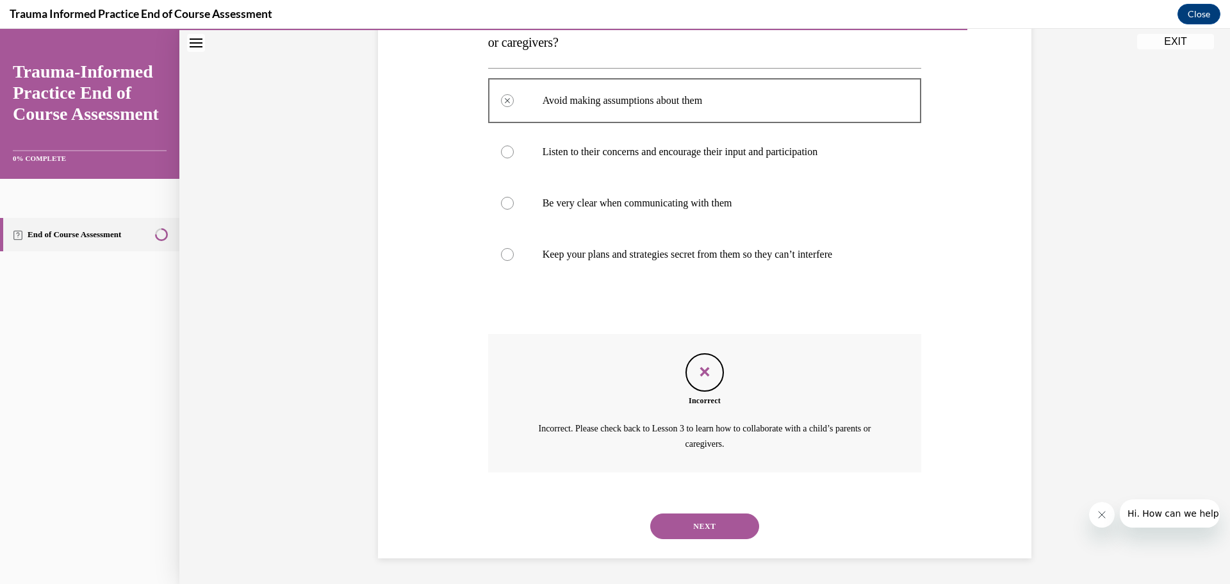
click at [684, 526] on button "NEXT" at bounding box center [704, 526] width 109 height 26
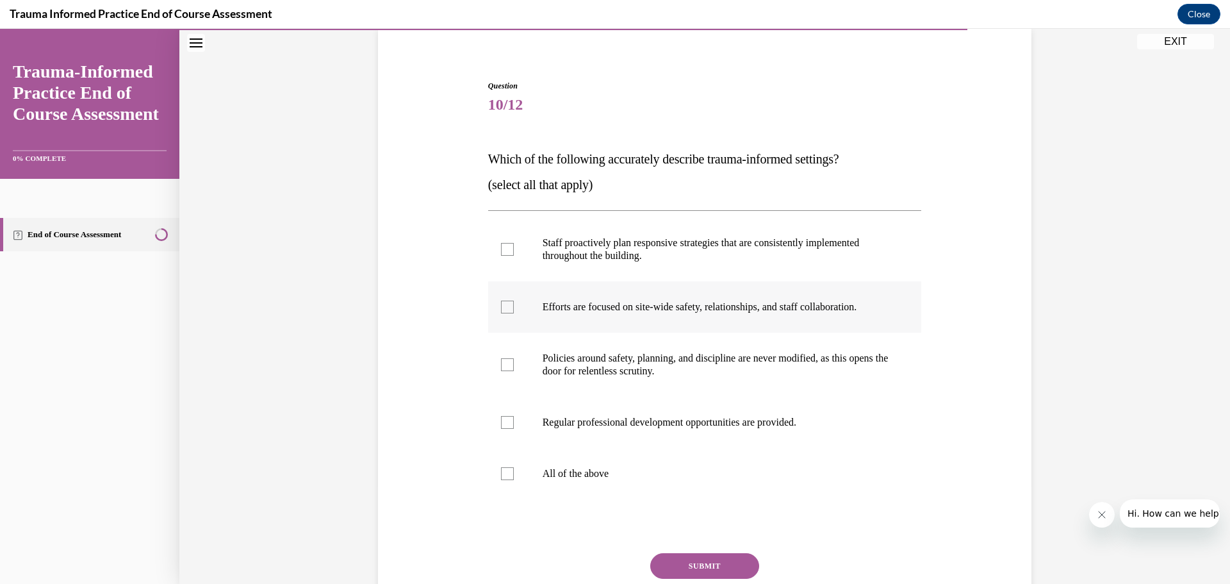
scroll to position [128, 0]
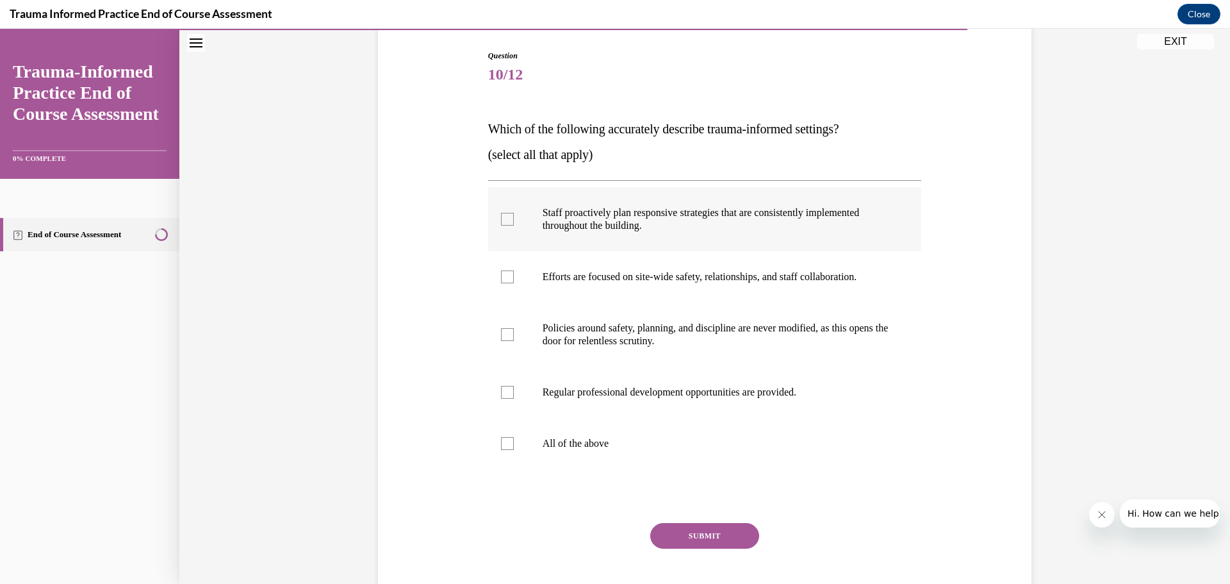
click at [501, 216] on div at bounding box center [507, 219] width 13 height 13
click at [501, 216] on input "Staff proactively plan responsive strategies that are consistently implemented …" at bounding box center [507, 219] width 13 height 13
checkbox input "true"
click at [505, 281] on div at bounding box center [507, 276] width 13 height 13
click at [505, 281] on input "Efforts are focused on site-wide safety, relationships, and staff collaboration." at bounding box center [507, 276] width 13 height 13
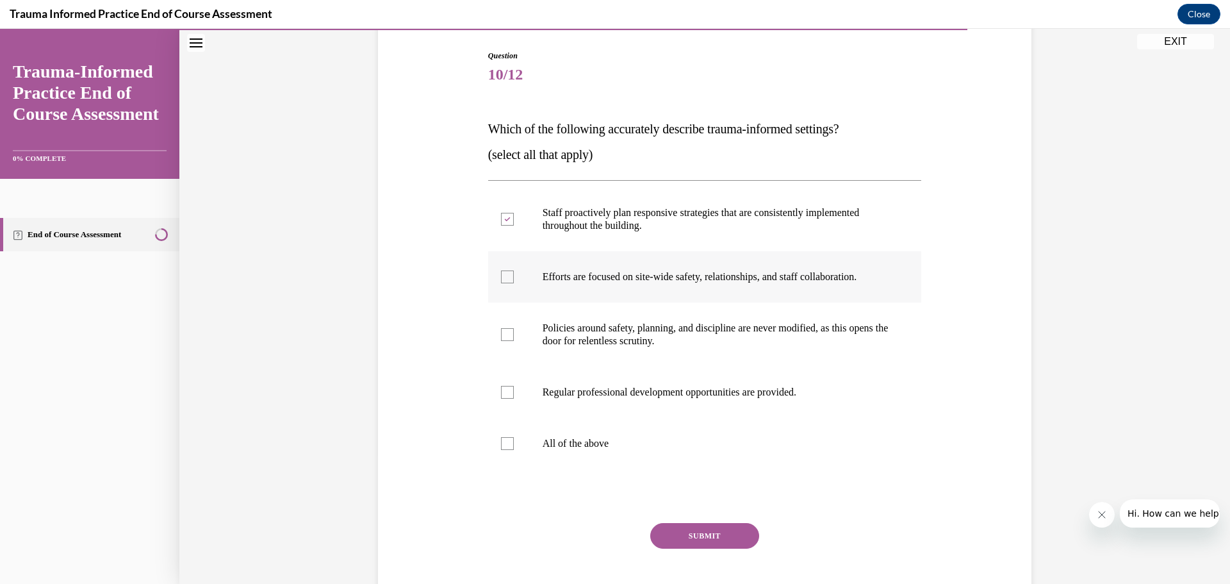
checkbox input "true"
click at [502, 397] on div at bounding box center [507, 392] width 13 height 13
click at [502, 397] on input "Regular professional development opportunities are provided." at bounding box center [507, 392] width 13 height 13
checkbox input "true"
click at [710, 539] on button "SUBMIT" at bounding box center [704, 536] width 109 height 26
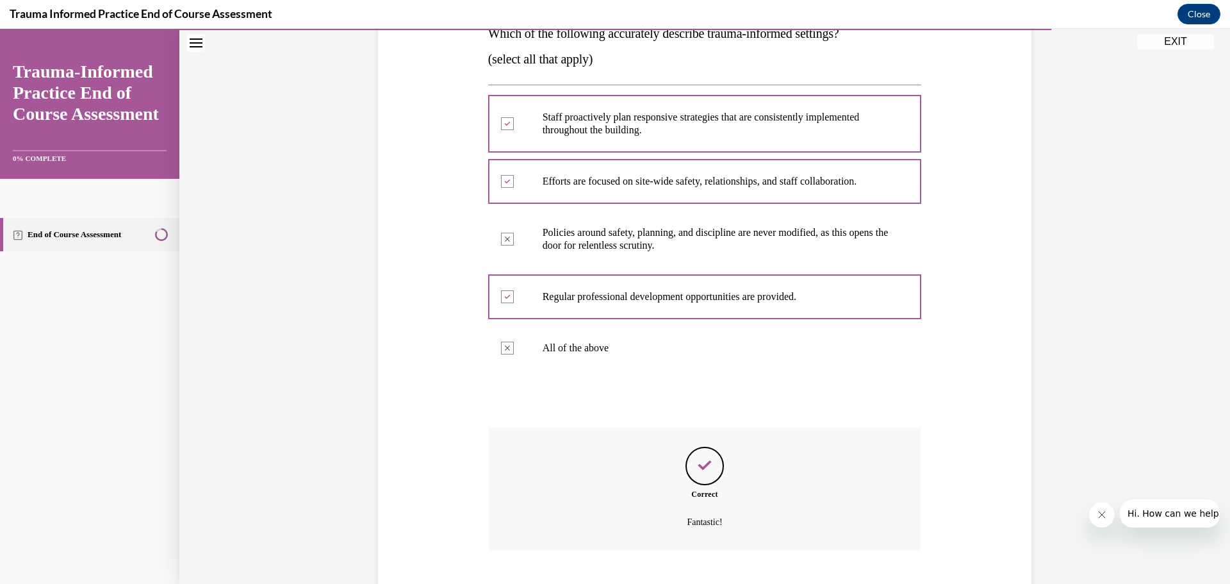
scroll to position [302, 0]
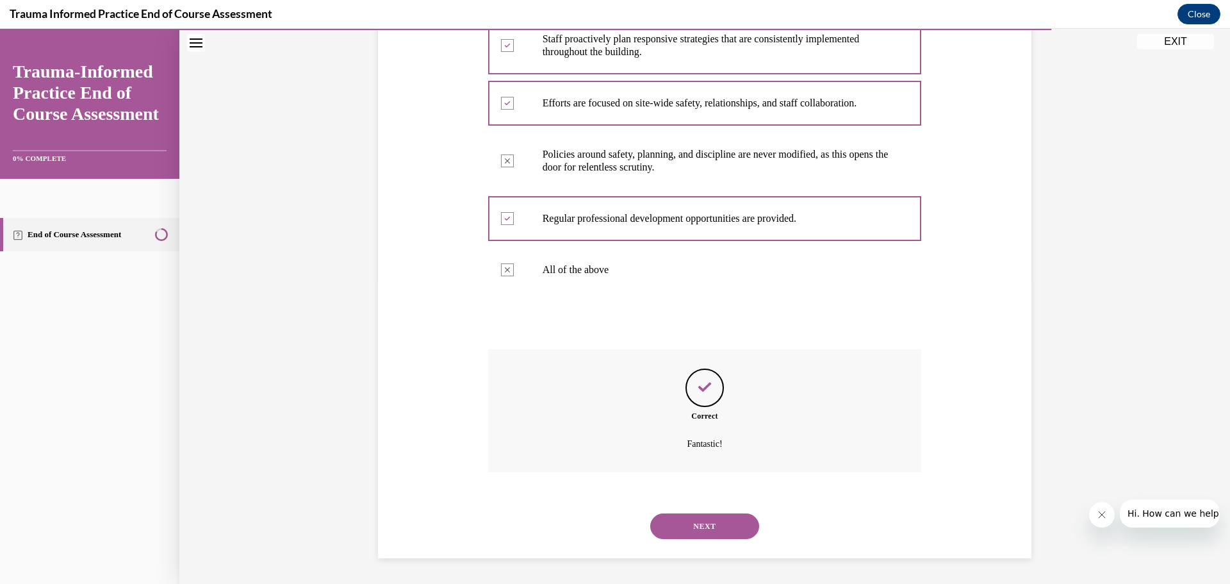
click at [694, 523] on button "NEXT" at bounding box center [704, 526] width 109 height 26
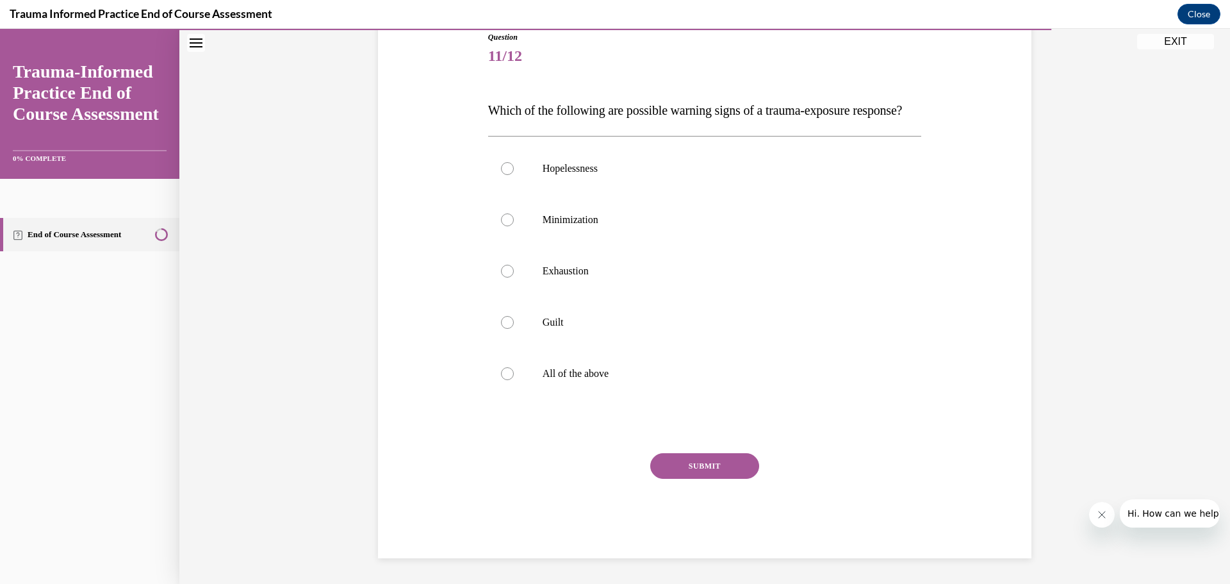
scroll to position [143, 0]
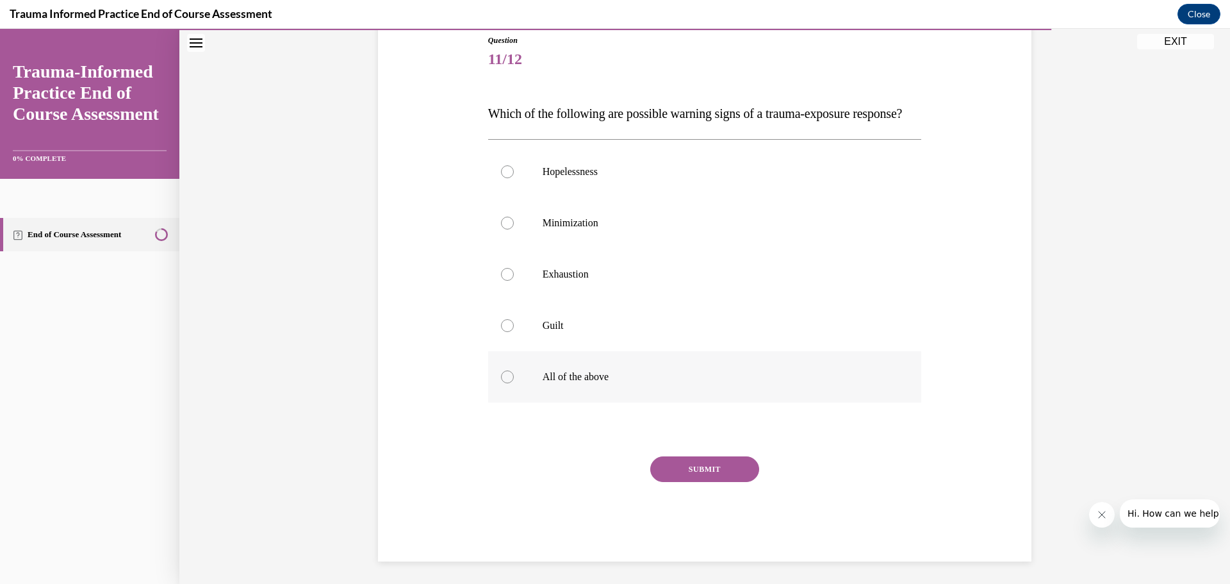
click at [501, 383] on div at bounding box center [507, 376] width 13 height 13
click at [501, 383] on input "All of the above" at bounding box center [507, 376] width 13 height 13
radio input "true"
click at [709, 482] on button "SUBMIT" at bounding box center [704, 469] width 109 height 26
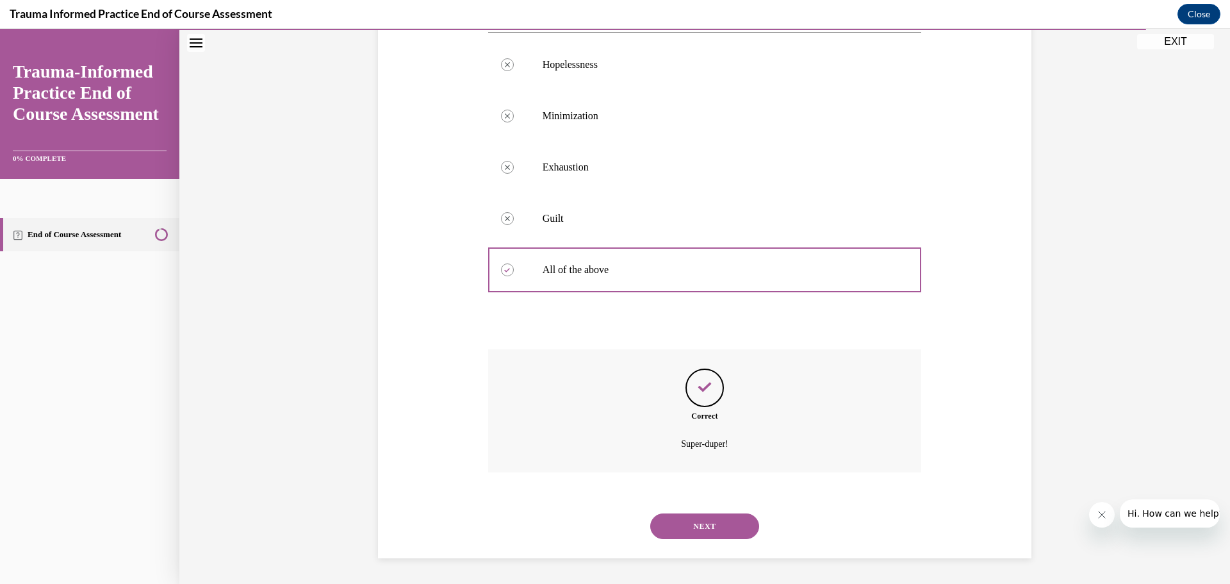
scroll to position [276, 0]
click at [716, 531] on button "NEXT" at bounding box center [704, 526] width 109 height 26
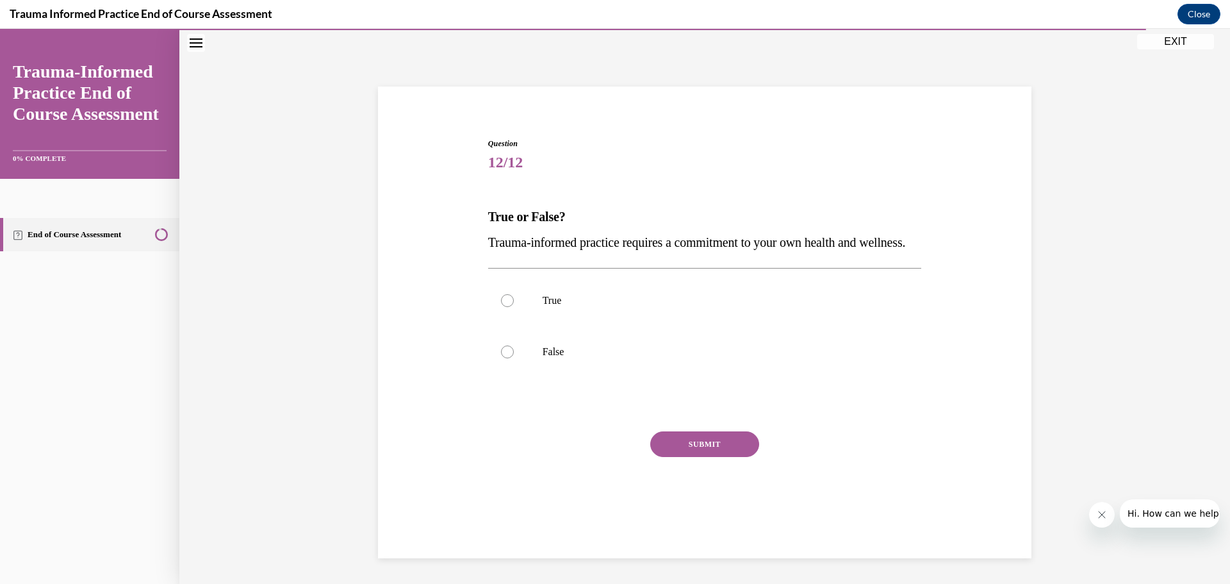
scroll to position [44, 0]
click at [502, 307] on div at bounding box center [507, 300] width 13 height 13
click at [502, 307] on input "True" at bounding box center [507, 300] width 13 height 13
radio input "true"
click at [697, 457] on button "SUBMIT" at bounding box center [704, 444] width 109 height 26
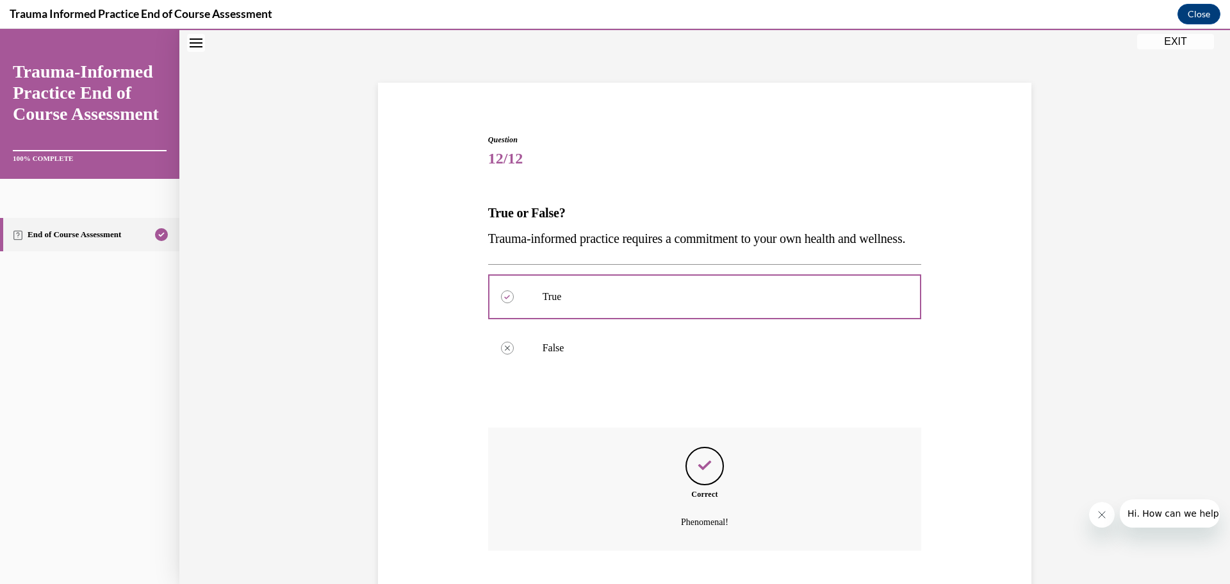
scroll to position [148, 0]
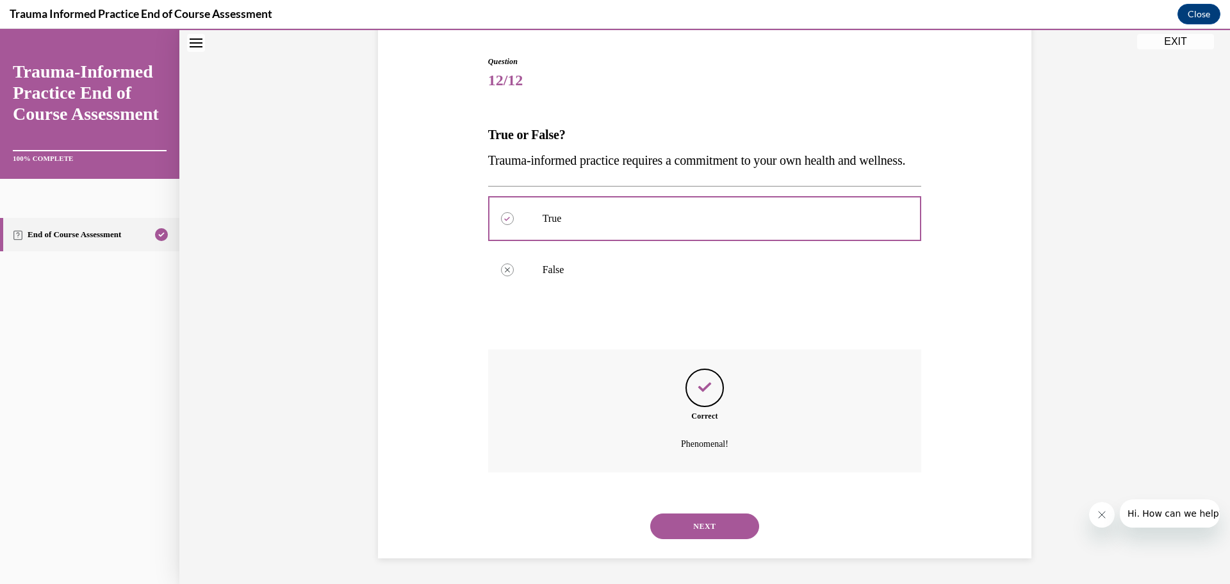
click at [671, 520] on button "NEXT" at bounding box center [704, 526] width 109 height 26
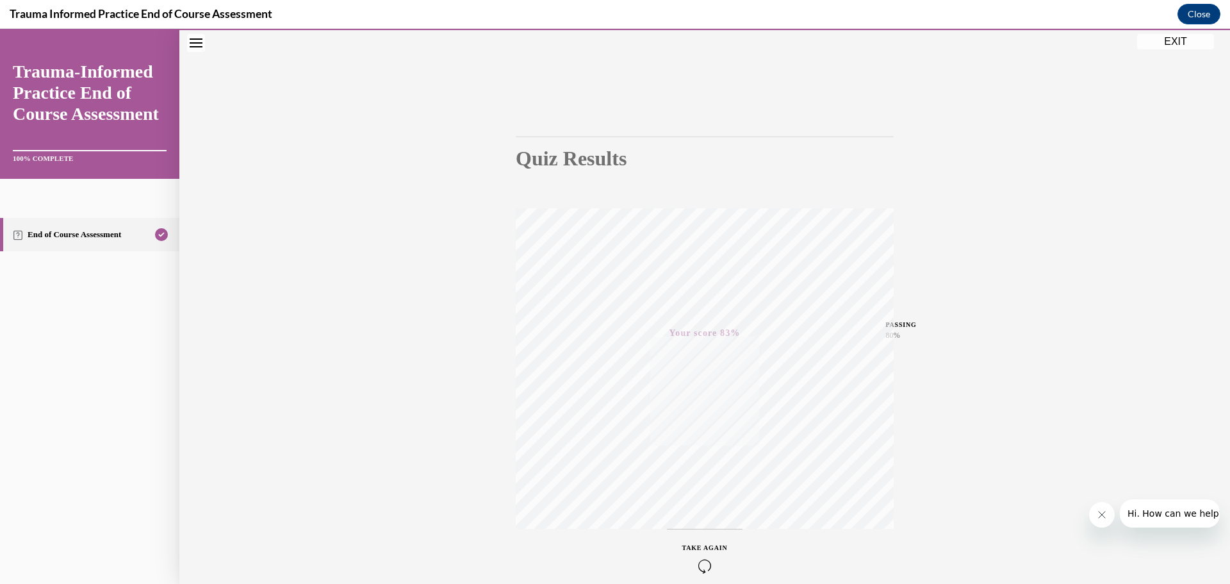
scroll to position [64, 0]
click at [1172, 41] on button "EXIT" at bounding box center [1175, 41] width 77 height 15
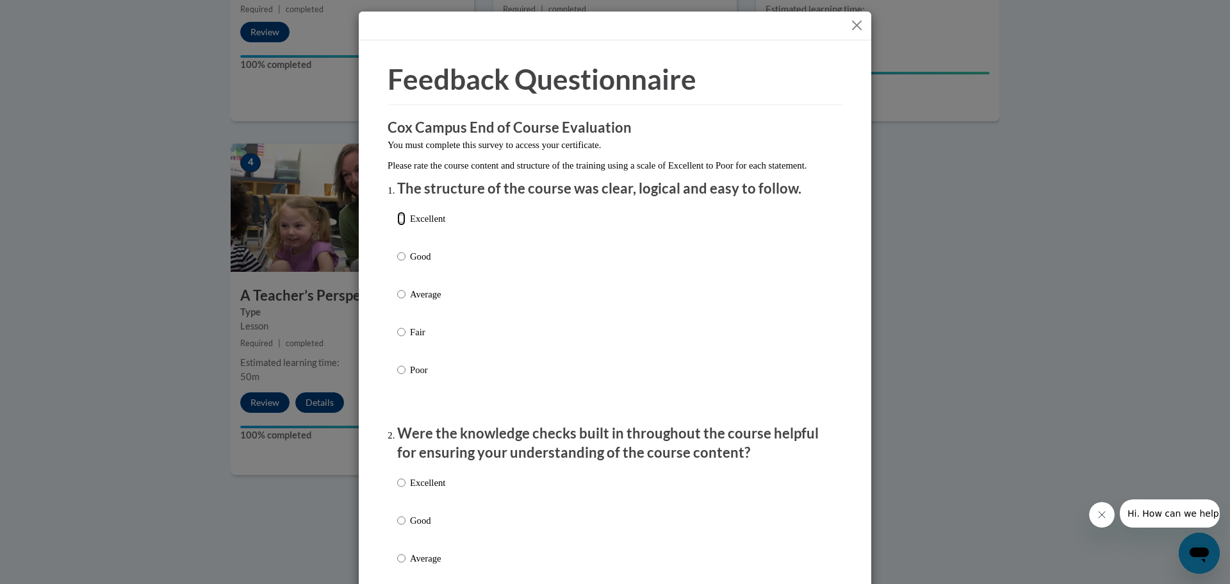
click at [398, 225] on input "Excellent" at bounding box center [401, 218] width 8 height 14
radio input "true"
click at [397, 507] on label "Excellent" at bounding box center [421, 492] width 48 height 35
click at [397, 489] on input "Excellent" at bounding box center [401, 482] width 8 height 14
radio input "true"
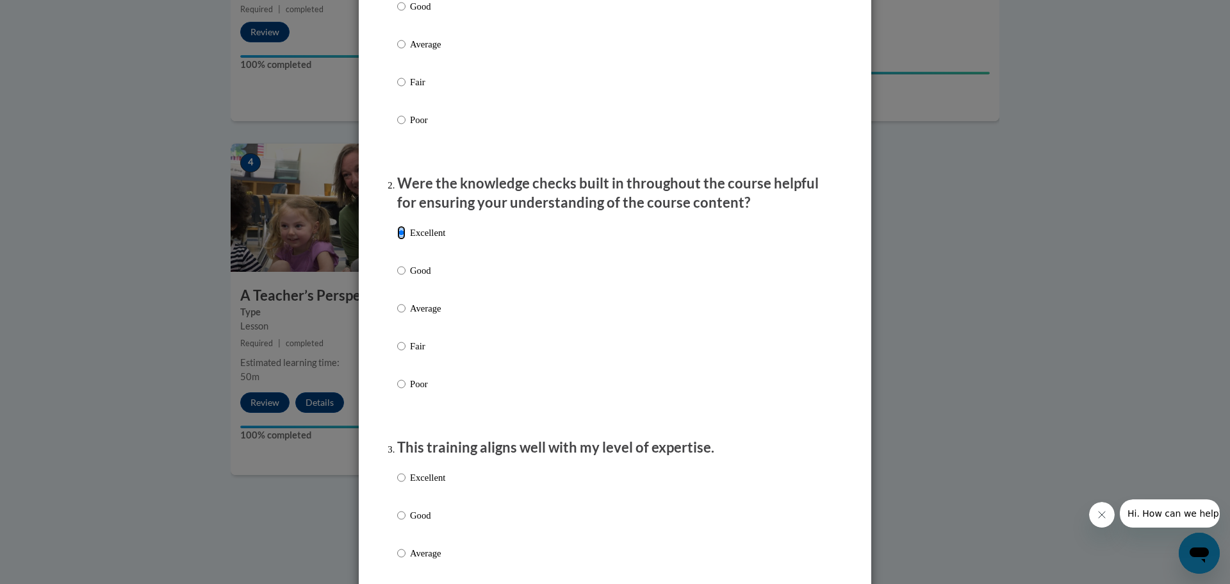
scroll to position [256, 0]
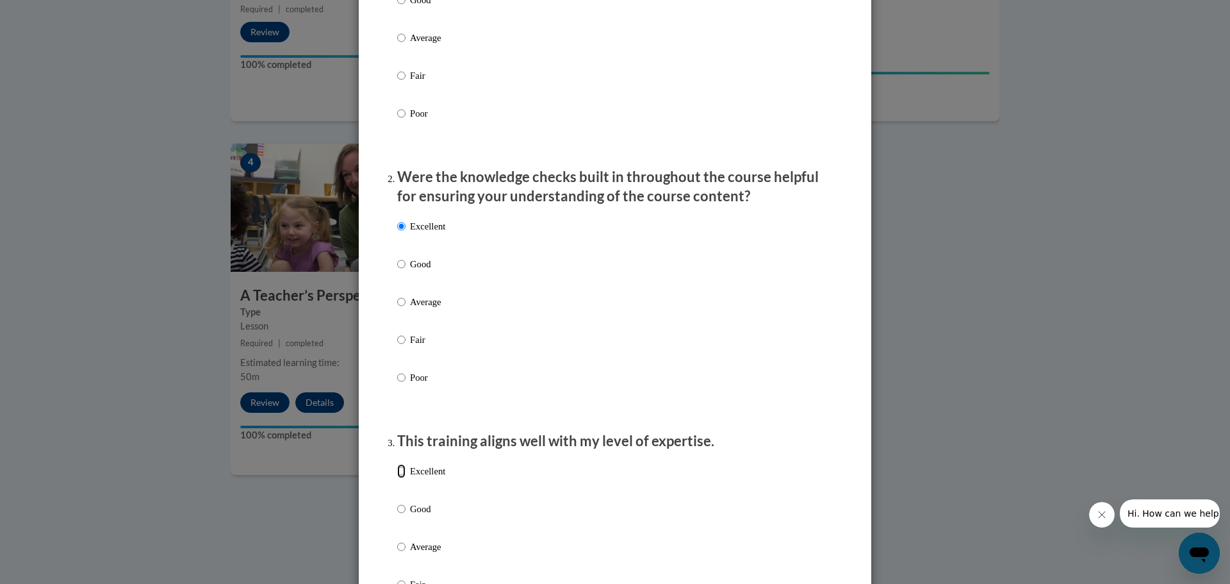
click at [397, 478] on input "Excellent" at bounding box center [401, 471] width 8 height 14
radio input "true"
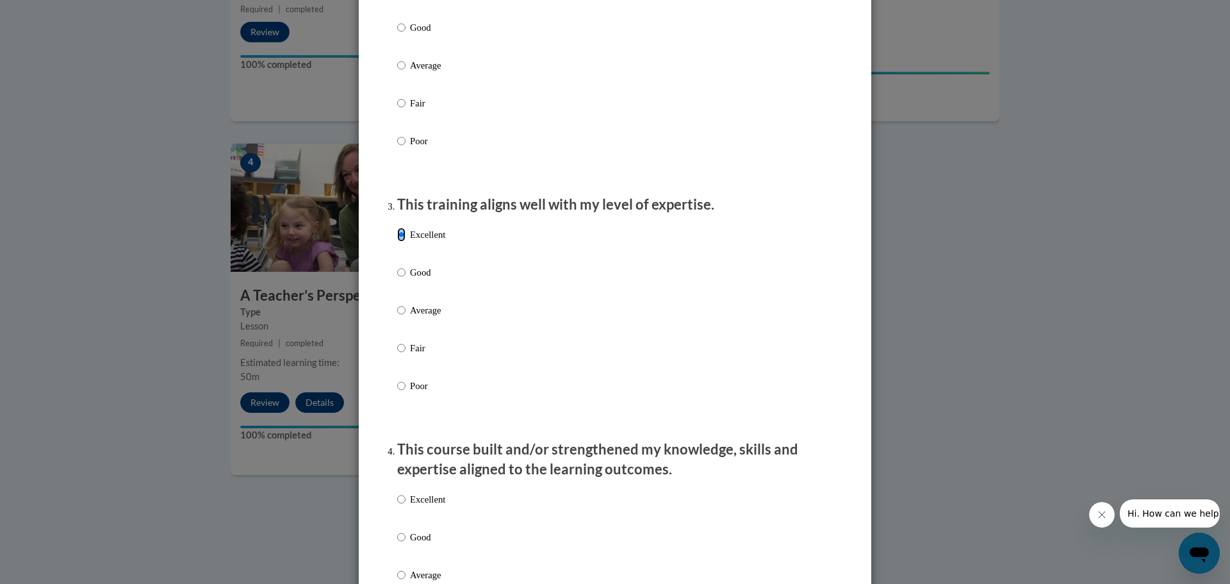
scroll to position [512, 0]
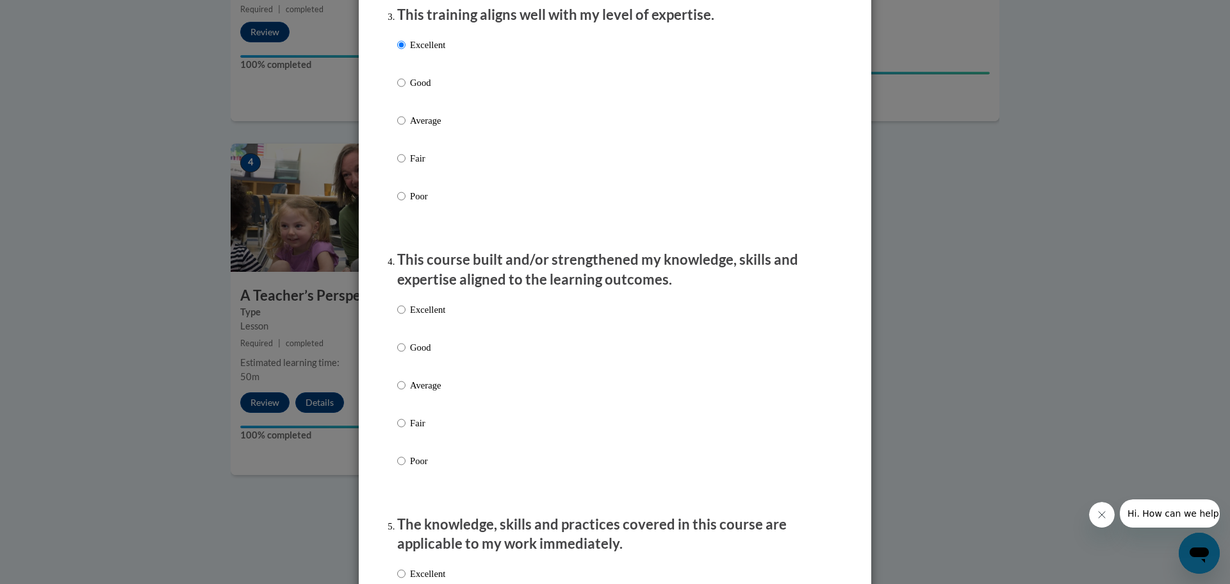
scroll to position [705, 0]
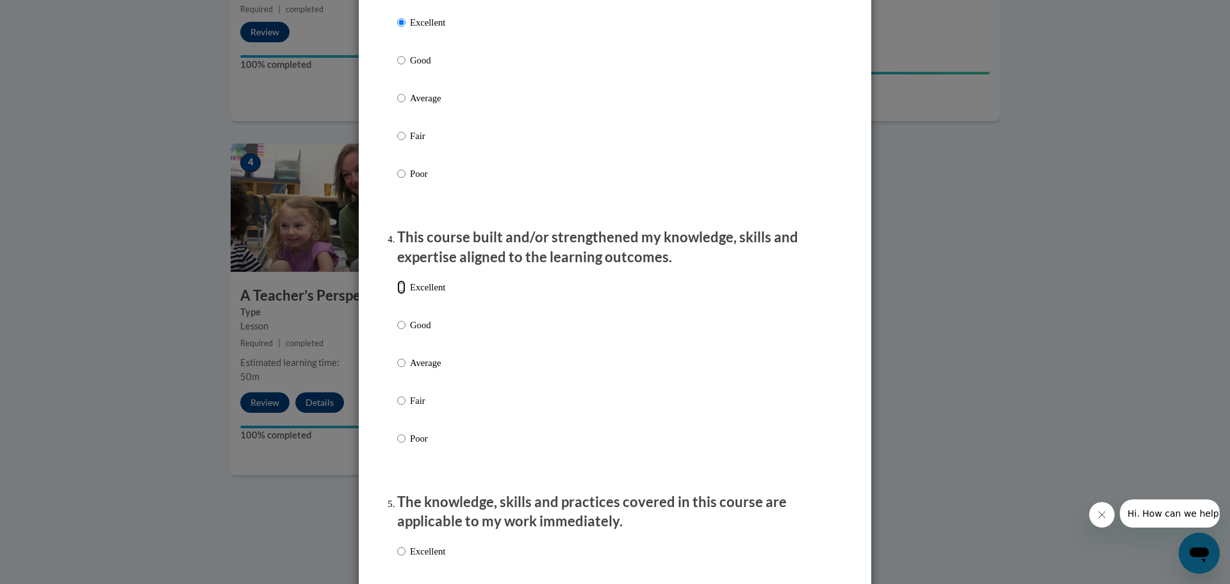
click at [397, 294] on input "Excellent" at bounding box center [401, 287] width 8 height 14
radio input "true"
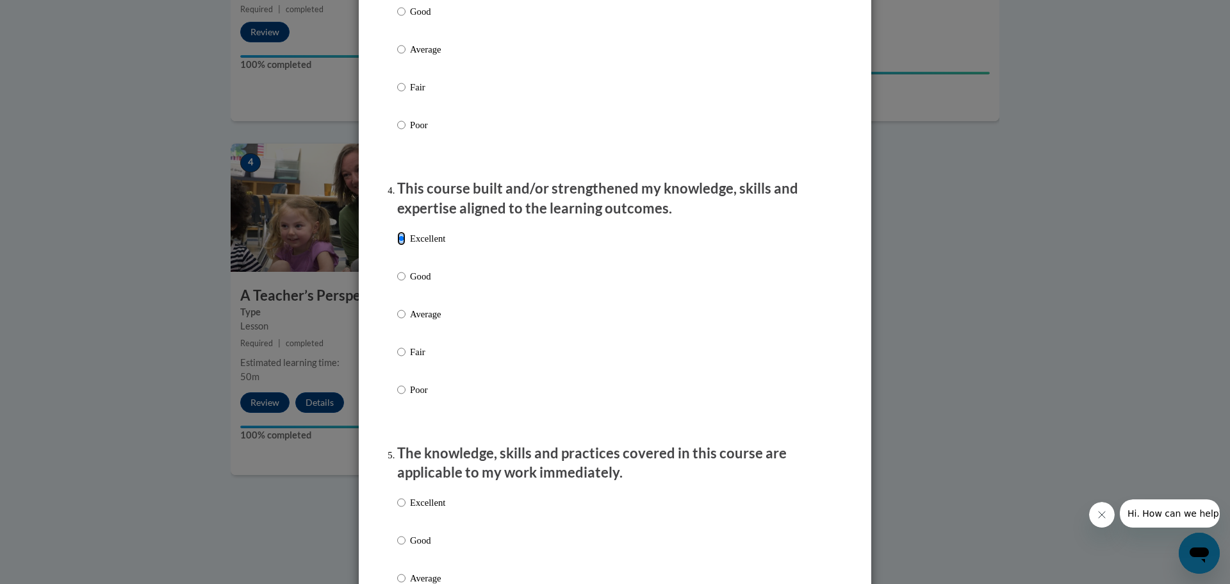
scroll to position [897, 0]
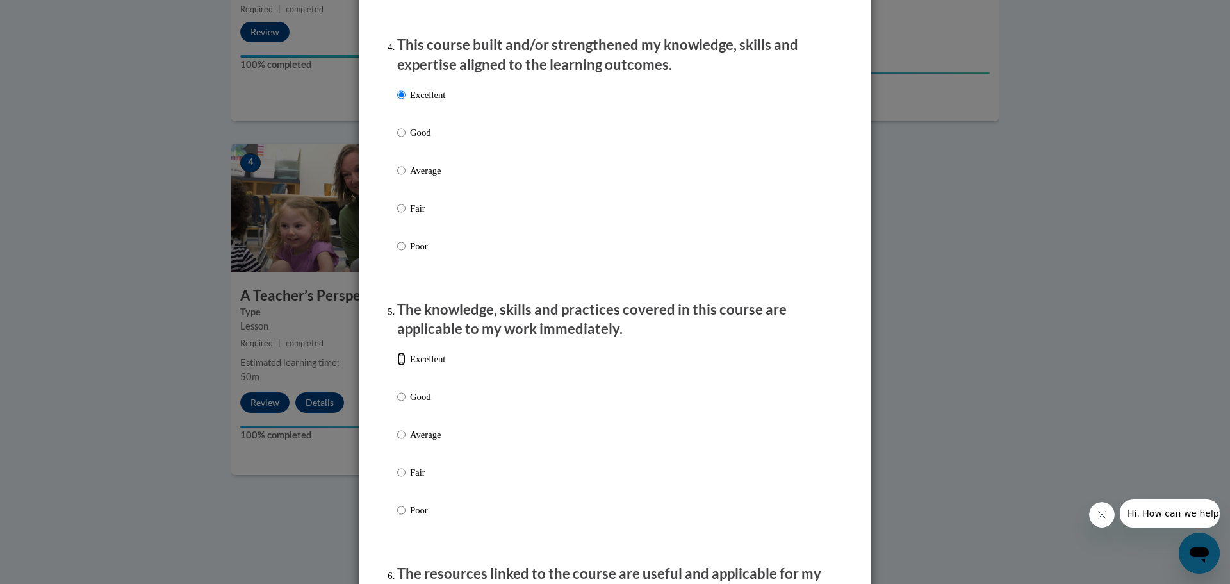
click at [397, 366] on input "Excellent" at bounding box center [401, 359] width 8 height 14
radio input "true"
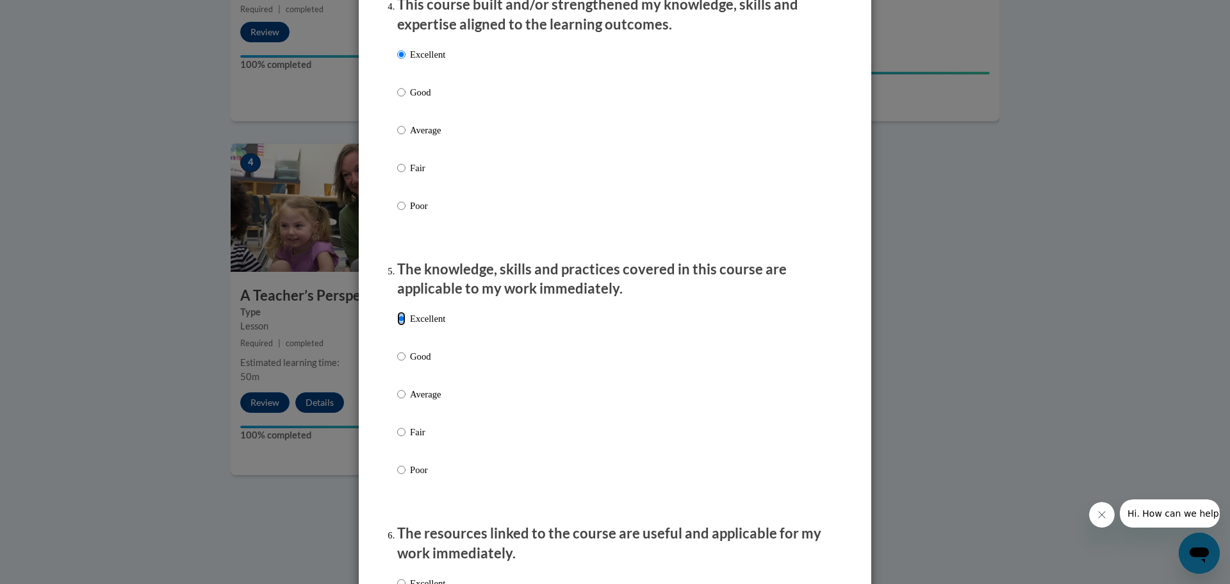
scroll to position [1153, 0]
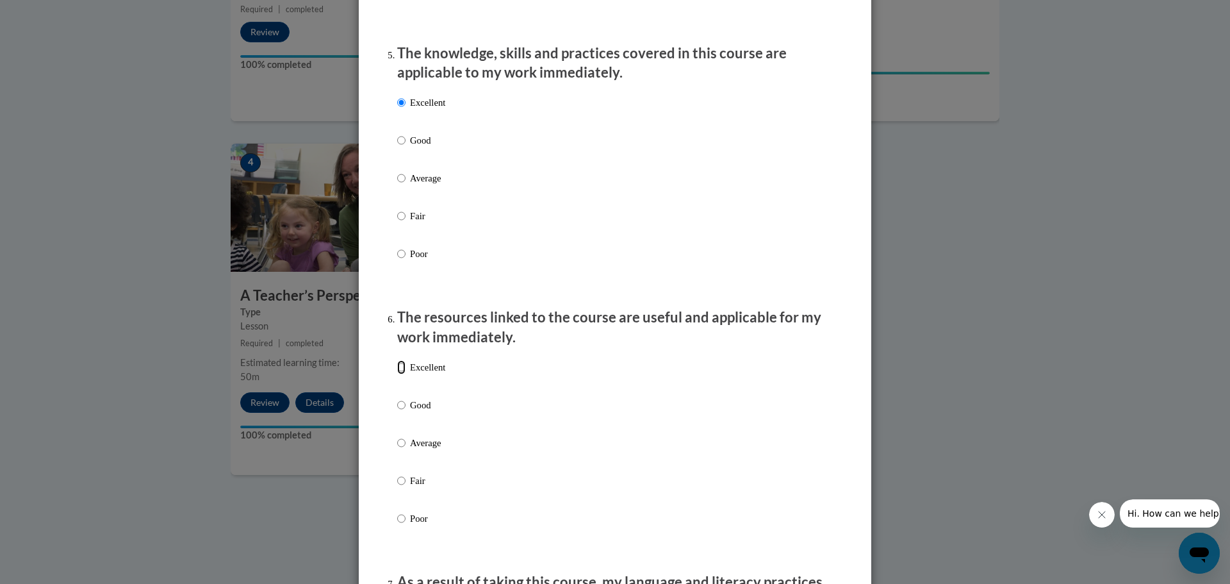
click at [398, 374] on input "Excellent" at bounding box center [401, 367] width 8 height 14
radio input "true"
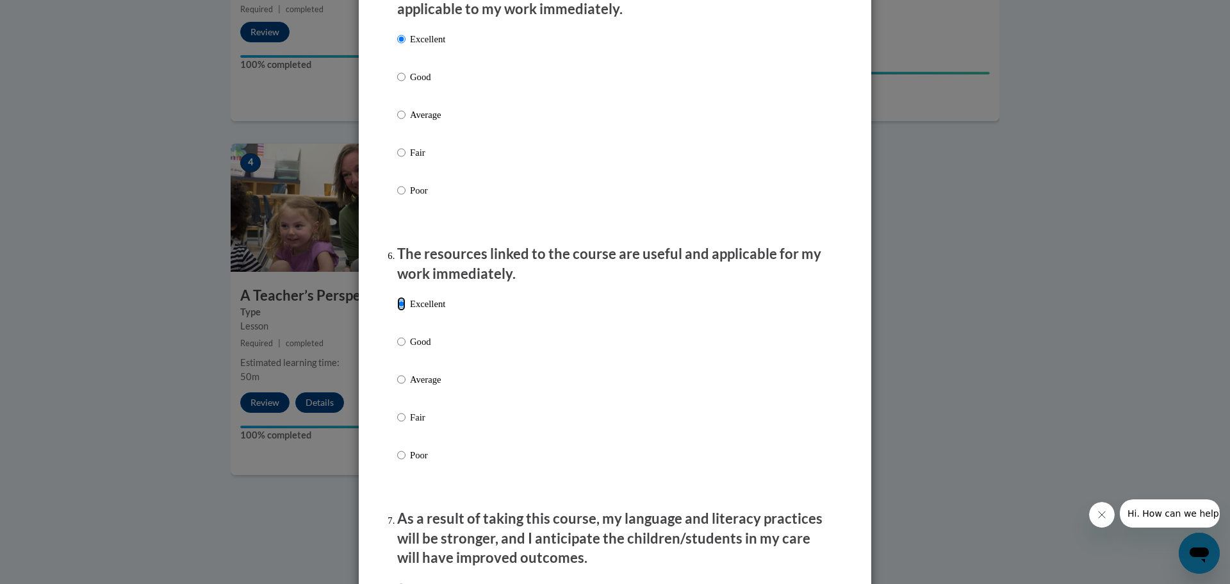
scroll to position [1345, 0]
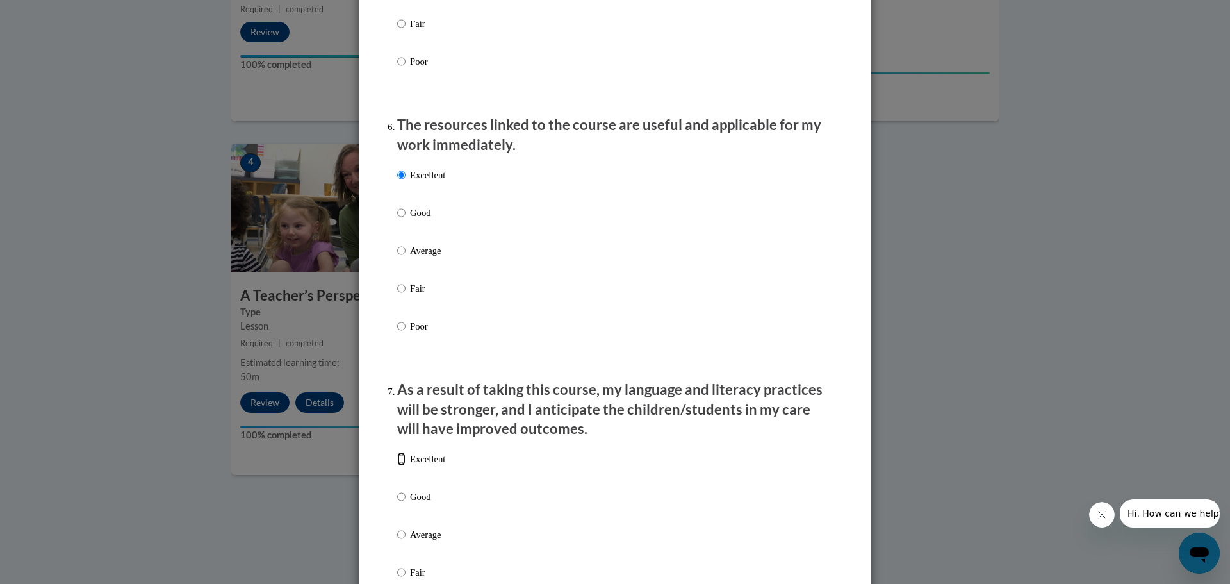
click at [397, 466] on input "Excellent" at bounding box center [401, 459] width 8 height 14
radio input "true"
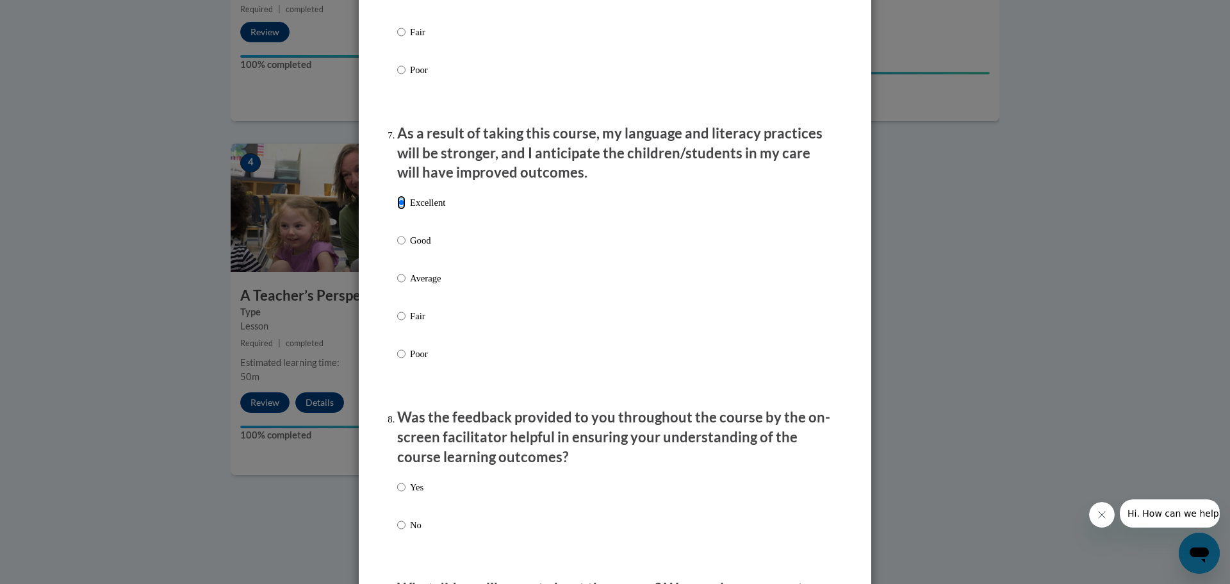
scroll to position [1666, 0]
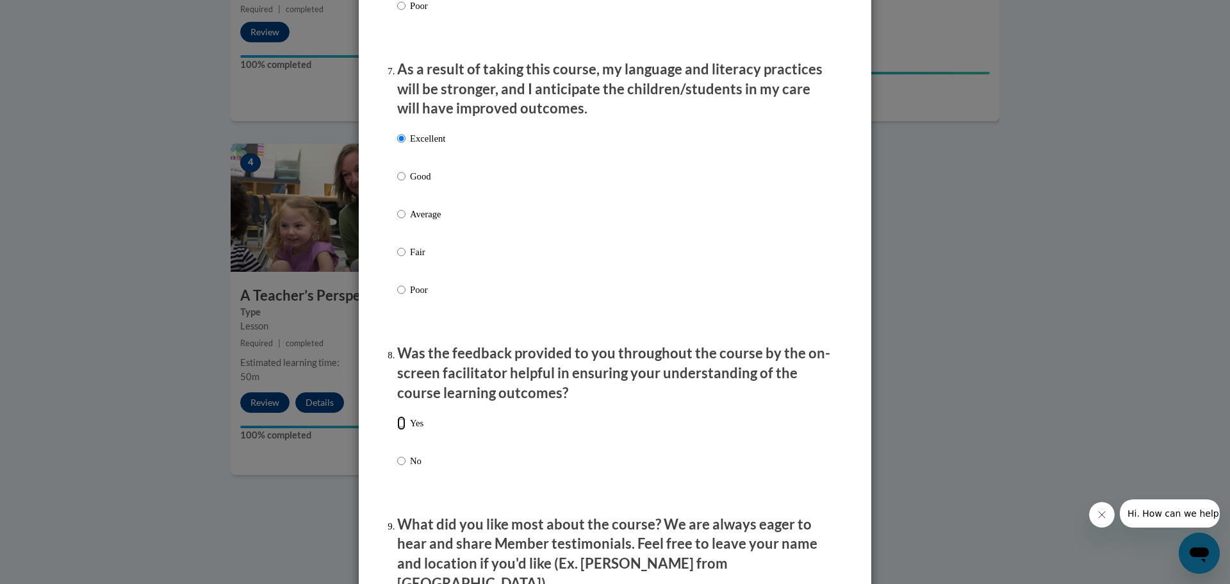
click at [399, 430] on input "Yes" at bounding box center [401, 423] width 8 height 14
radio input "true"
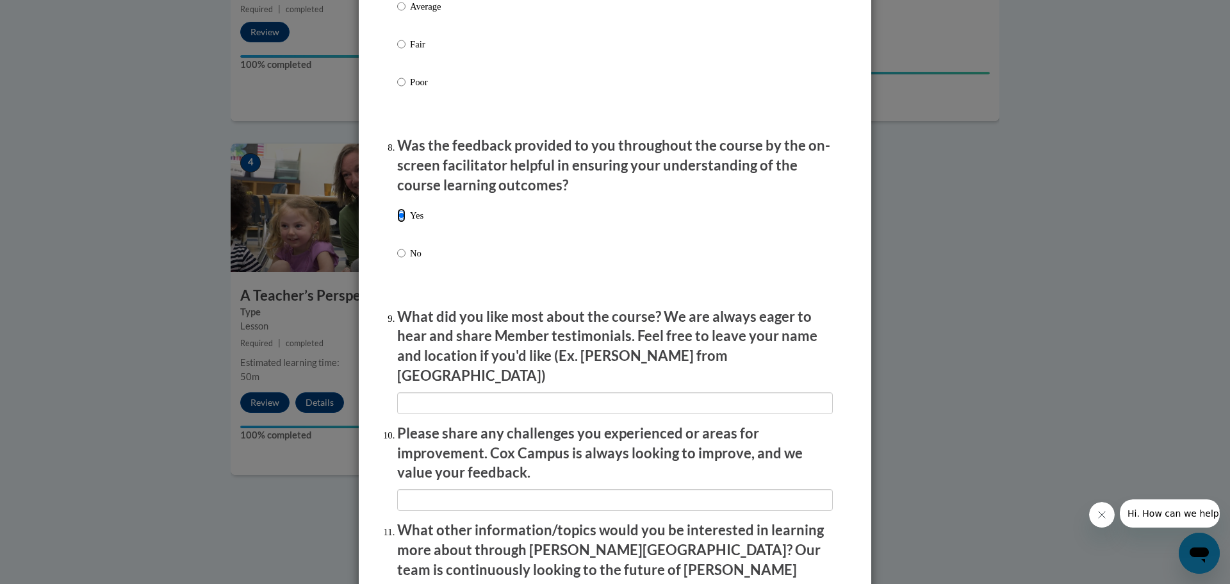
scroll to position [1922, 0]
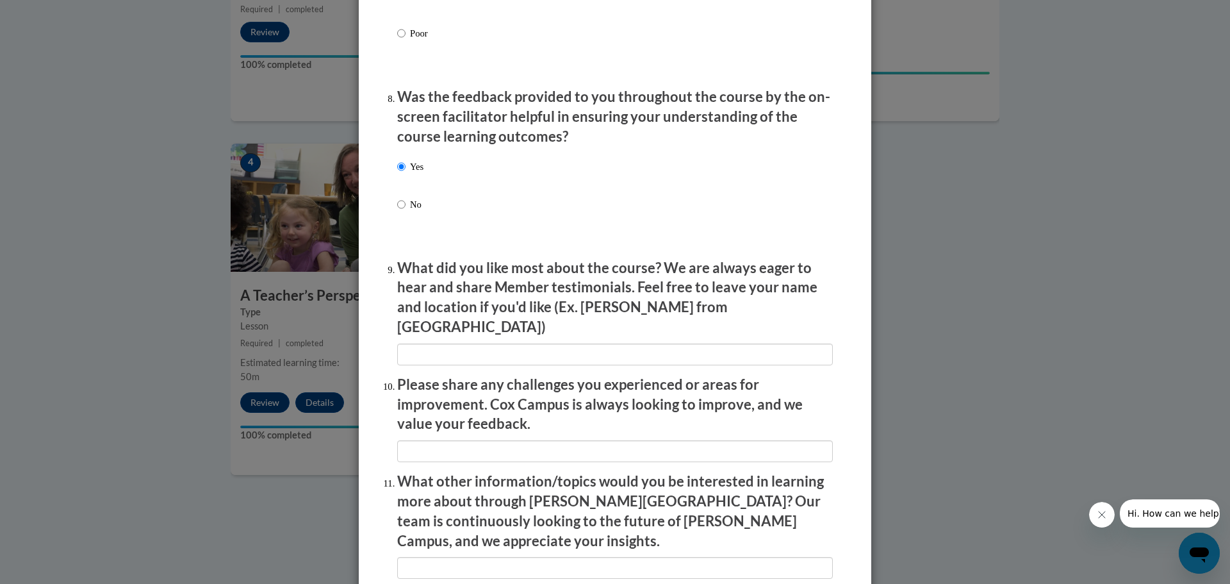
click at [461, 343] on input "textbox" at bounding box center [615, 354] width 436 height 22
type input "enjoyed it all"
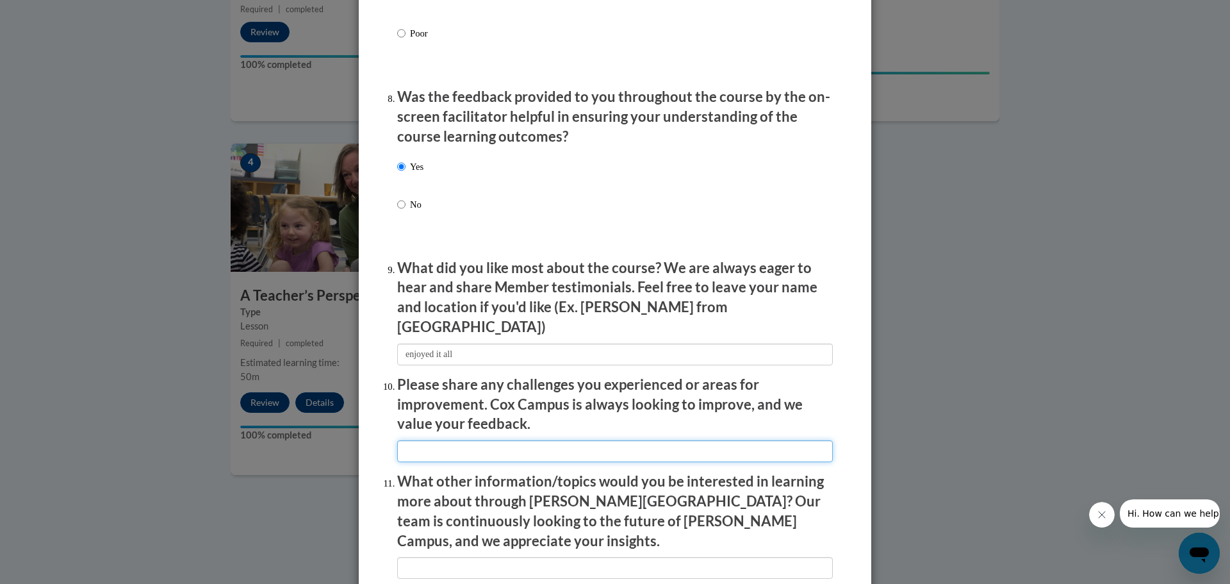
click at [436, 450] on input "textbox" at bounding box center [615, 451] width 436 height 22
type input "None"
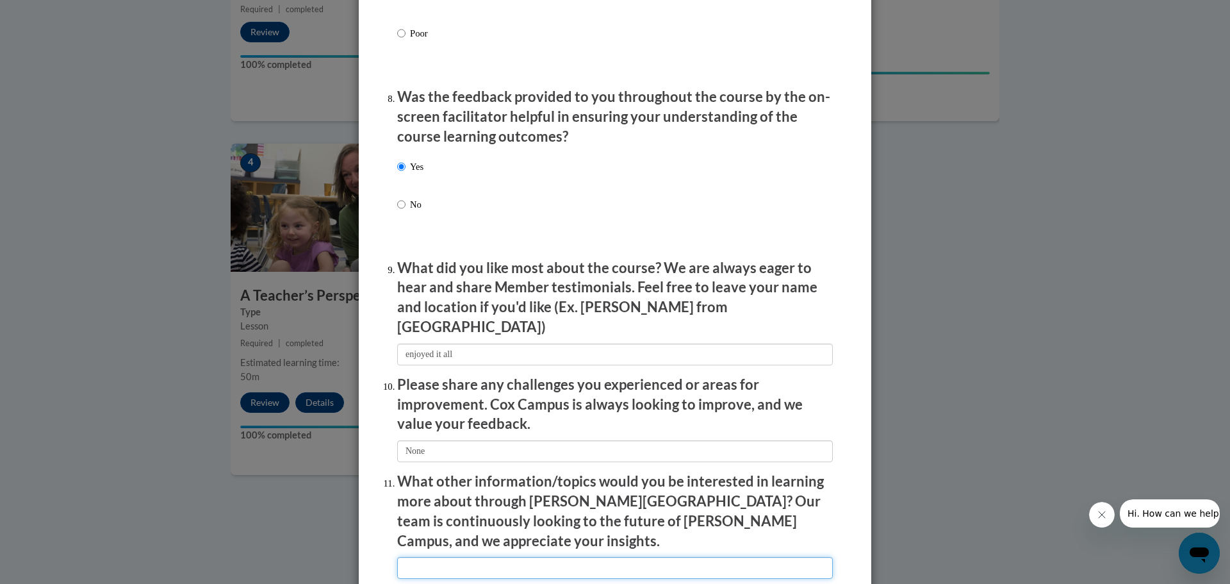
click at [440, 557] on input "textbox" at bounding box center [615, 568] width 436 height 22
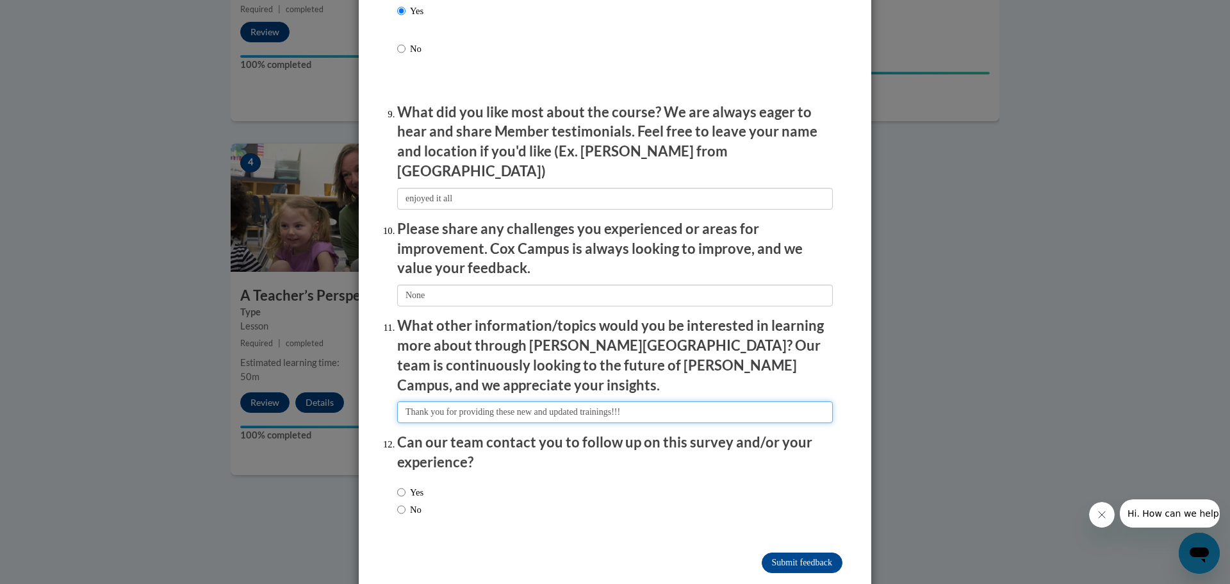
scroll to position [2078, 0]
type input "Thank you for providing these new and updated trainings!!!"
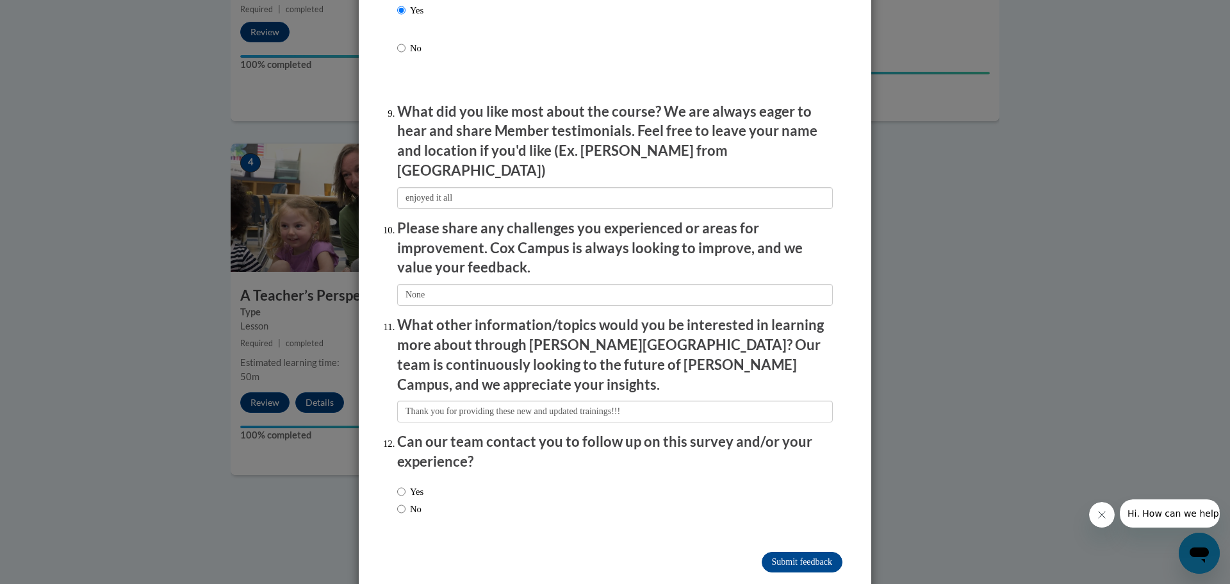
click at [402, 502] on label "No" at bounding box center [409, 509] width 24 height 14
click at [402, 502] on input "No" at bounding box center [401, 509] width 8 height 14
radio input "true"
click at [767, 552] on input "Submit feedback" at bounding box center [802, 562] width 81 height 20
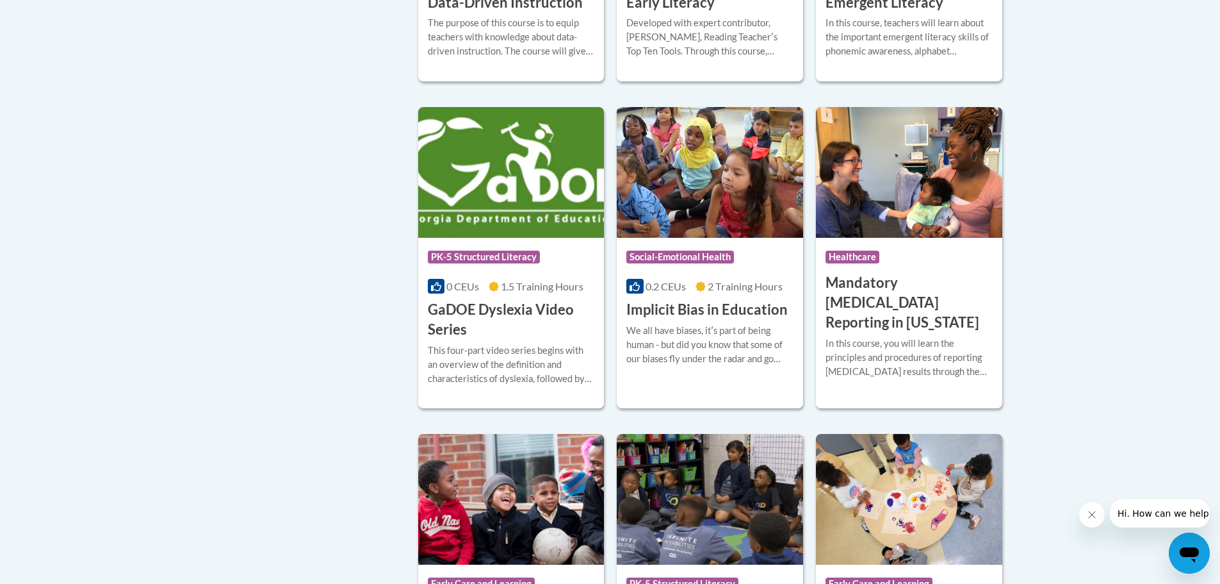
scroll to position [1602, 0]
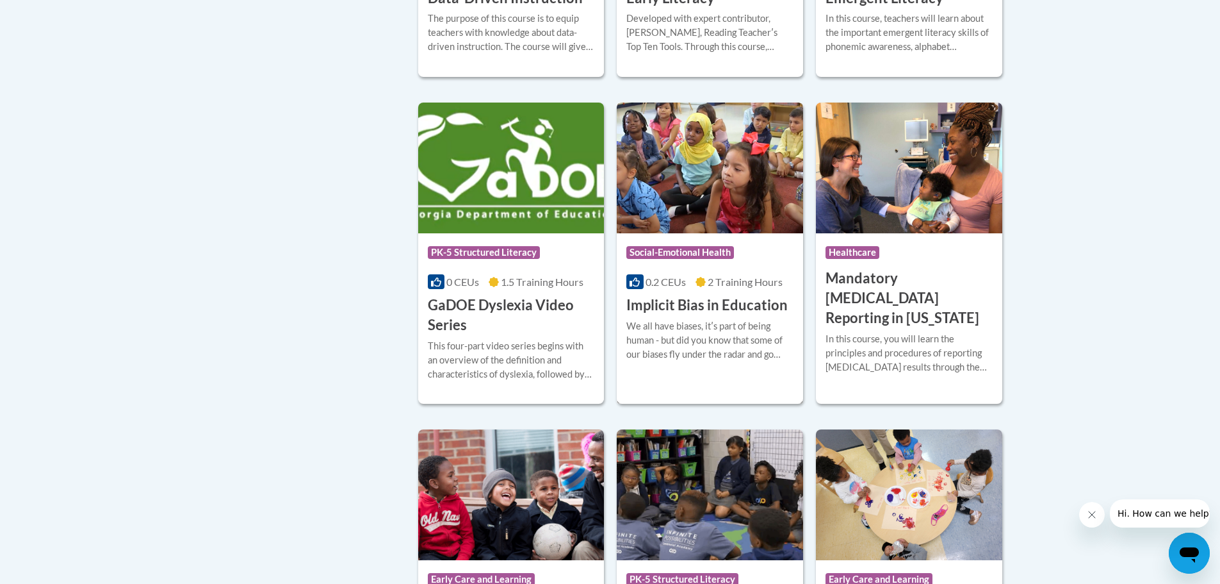
click at [742, 315] on h3 "Implicit Bias in Education" at bounding box center [707, 305] width 161 height 20
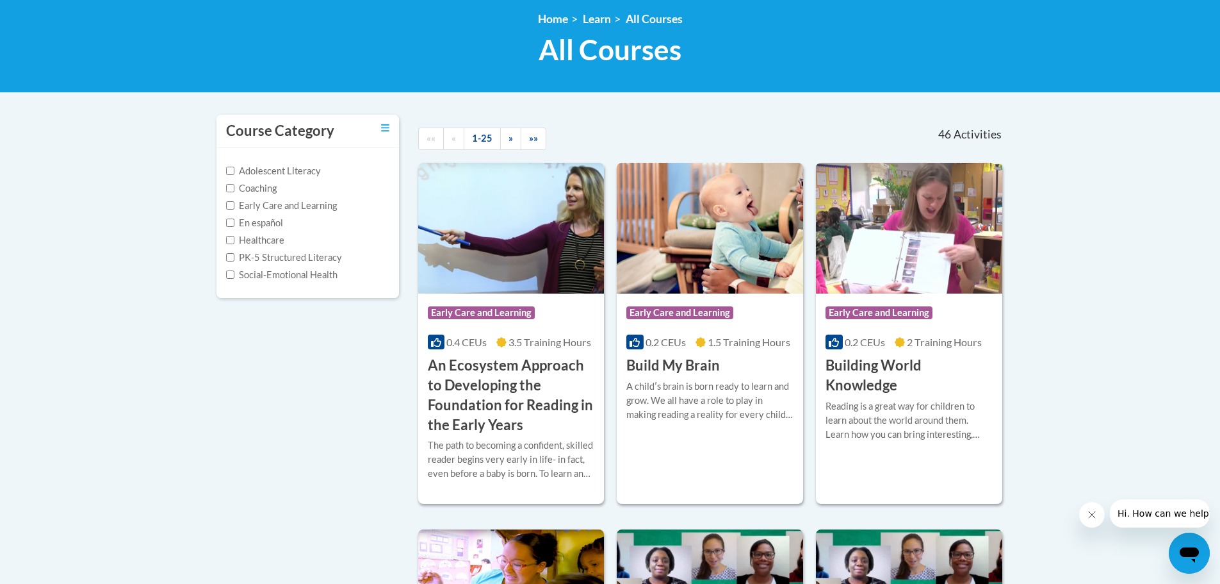
scroll to position [193, 0]
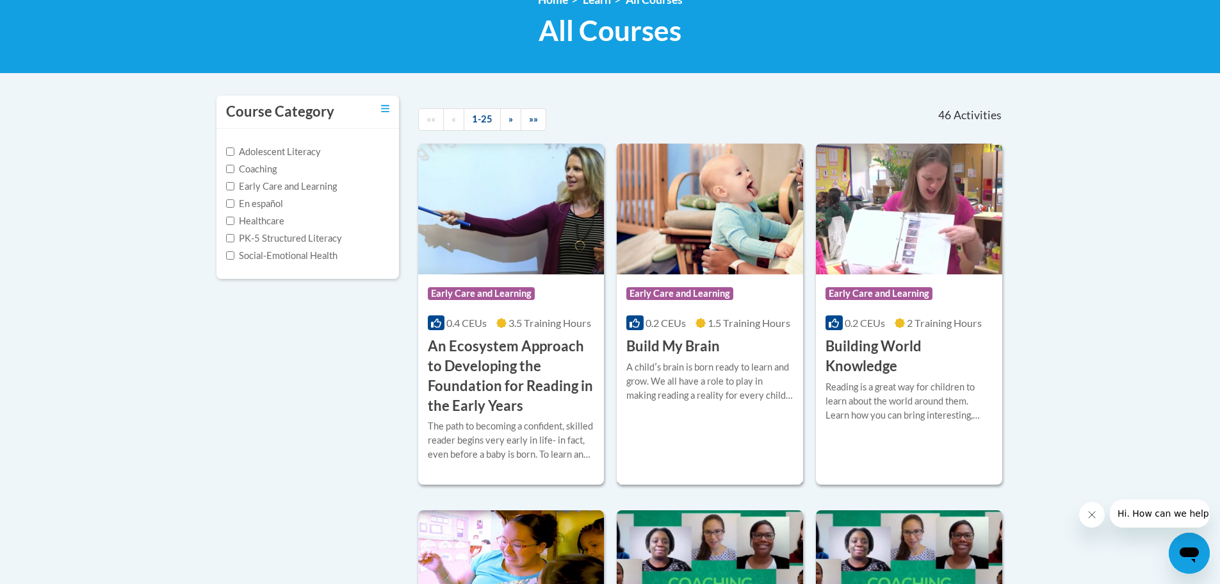
click at [710, 363] on div "A childʹs brain is born ready to learn and grow. We all have a role to play in …" at bounding box center [710, 381] width 167 height 42
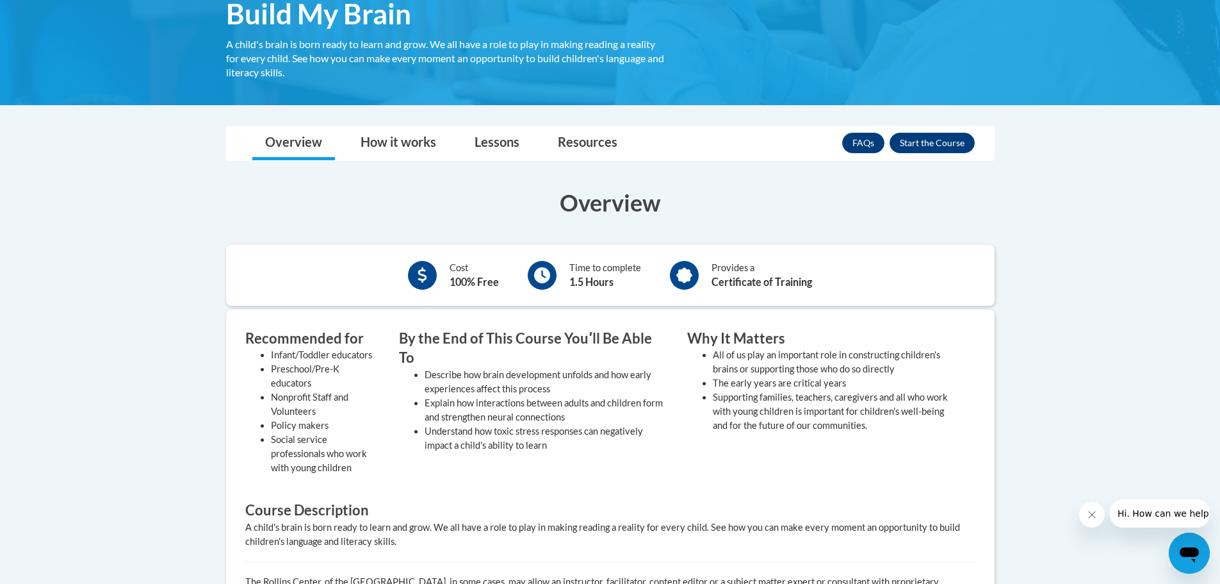
scroll to position [256, 0]
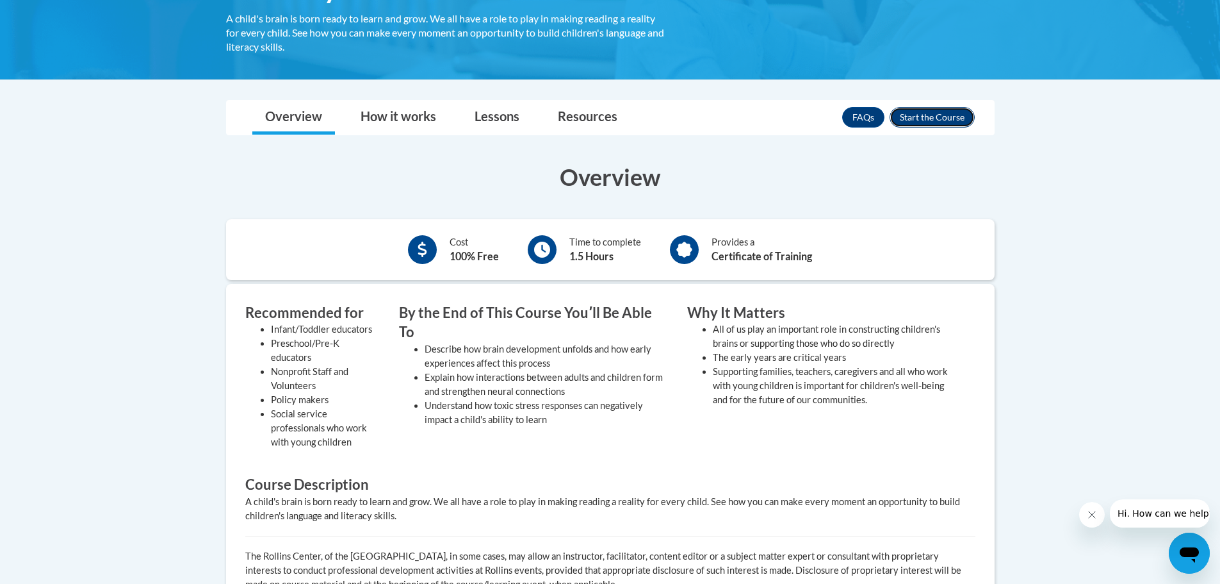
click at [922, 118] on button "Enroll" at bounding box center [932, 117] width 85 height 20
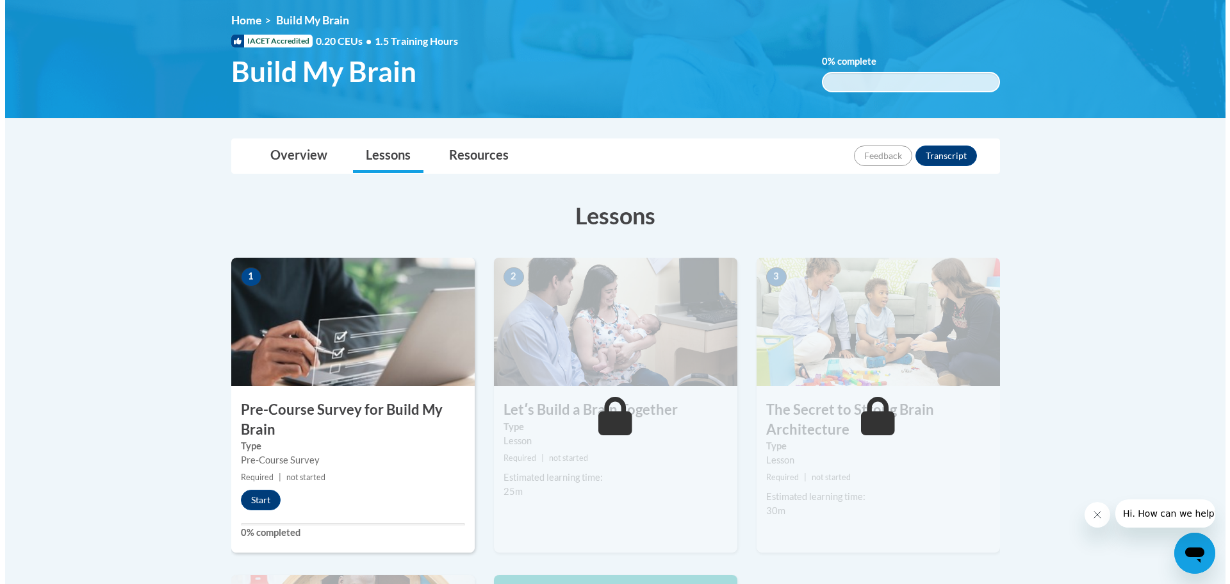
scroll to position [192, 0]
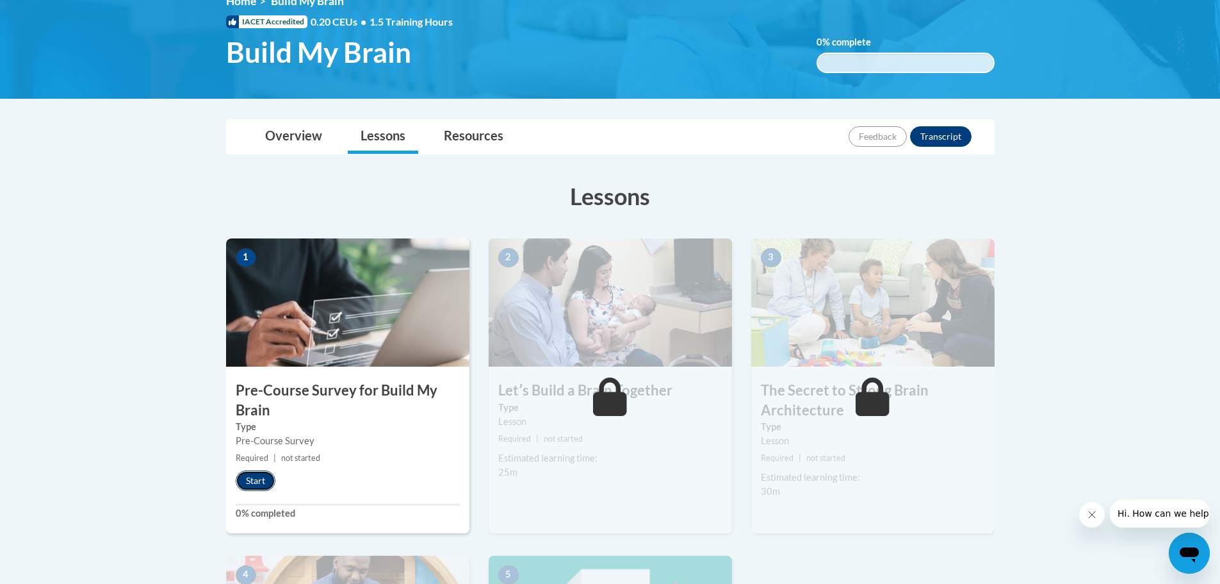
click at [252, 475] on button "Start" at bounding box center [256, 480] width 40 height 20
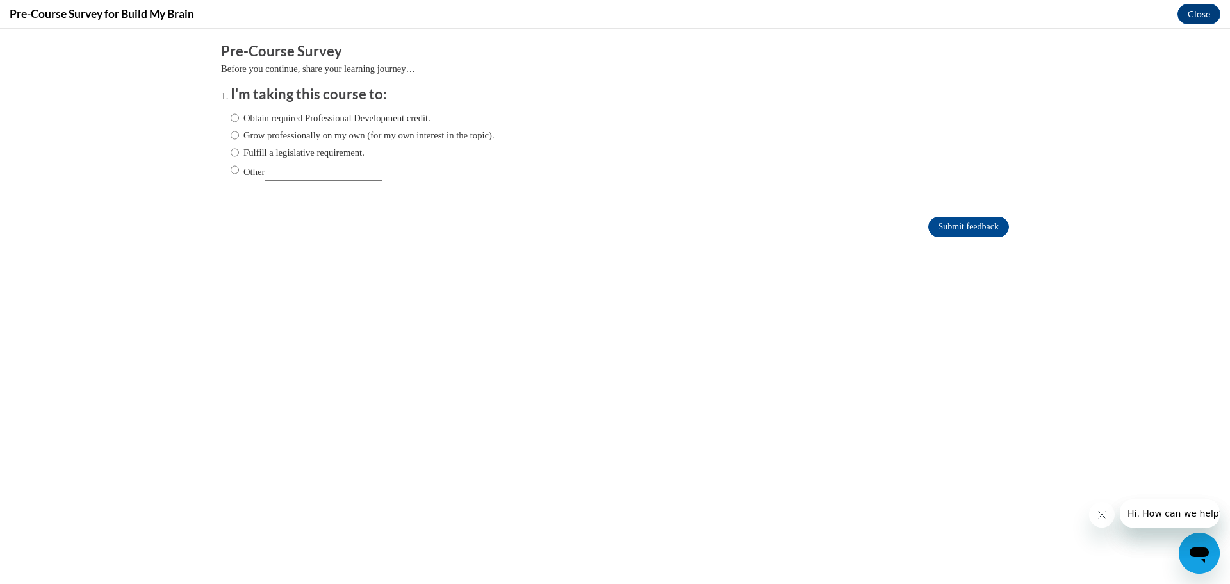
scroll to position [0, 0]
click at [231, 162] on div "Obtain required Professional Development credit. Grow professionally on my own …" at bounding box center [363, 145] width 264 height 83
click at [231, 167] on input "Other" at bounding box center [235, 170] width 8 height 14
radio input "true"
click at [322, 169] on input "Other" at bounding box center [324, 172] width 118 height 18
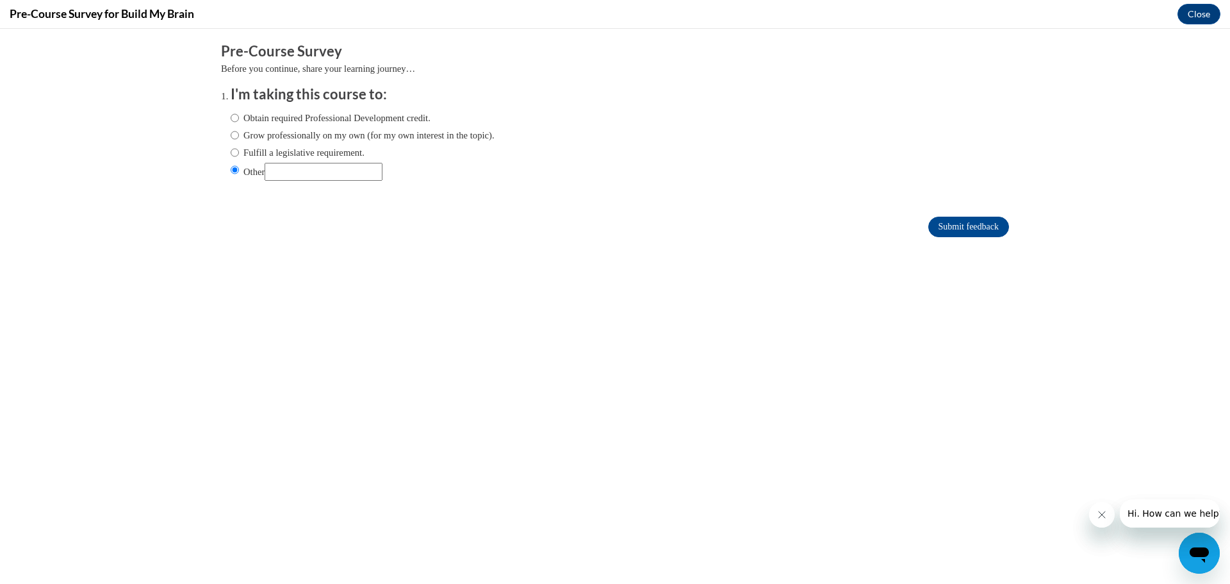
type input "Hours for dcfs"
click at [950, 227] on input "Submit feedback" at bounding box center [968, 227] width 81 height 20
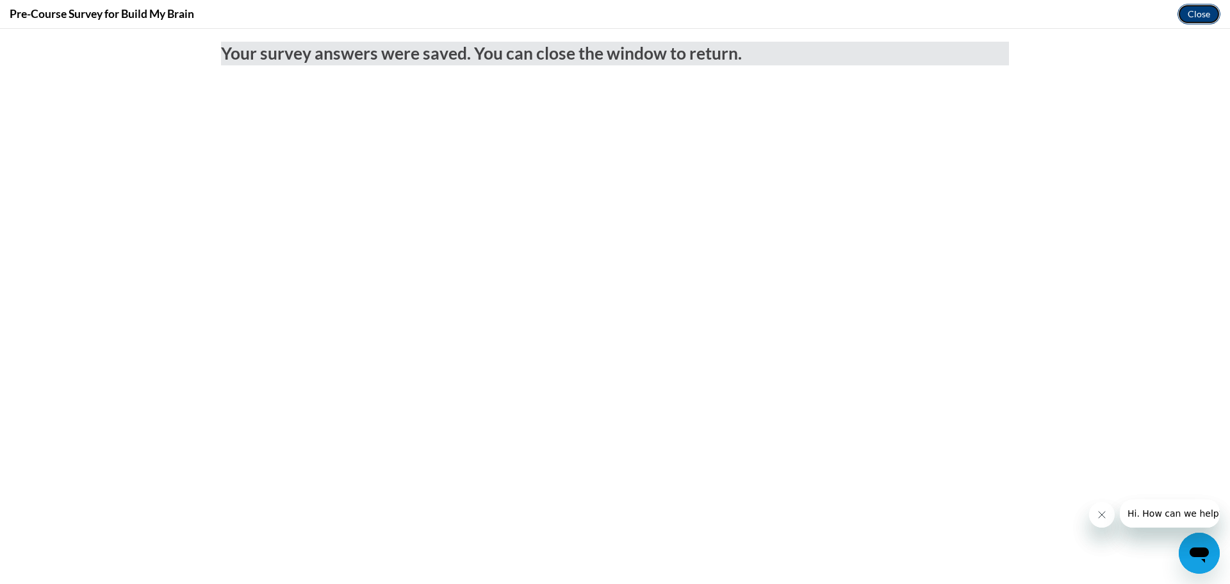
drag, startPoint x: 1188, startPoint y: 10, endPoint x: 1180, endPoint y: 56, distance: 46.8
click at [1188, 10] on button "Close" at bounding box center [1198, 14] width 43 height 20
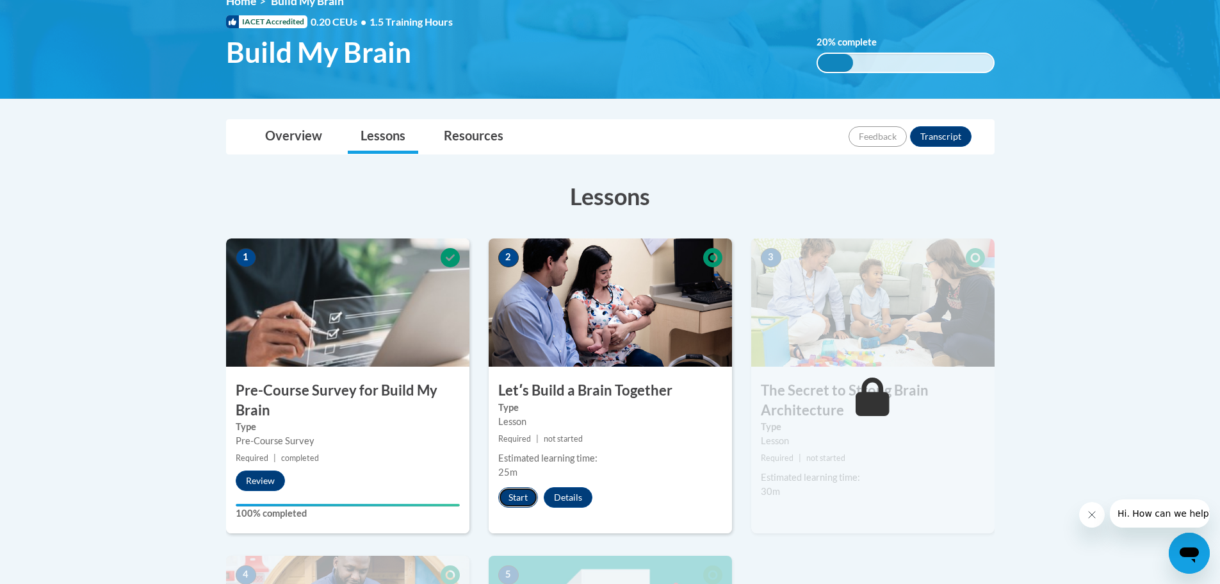
click at [523, 500] on button "Start" at bounding box center [518, 497] width 40 height 20
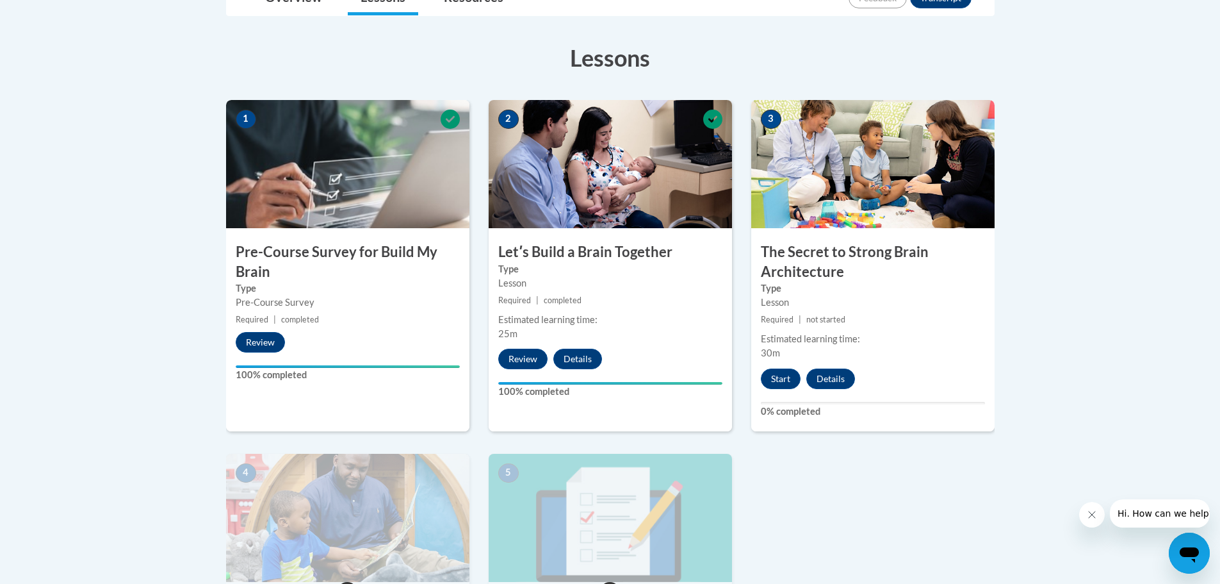
scroll to position [320, 0]
